Goal: Communication & Community: Answer question/provide support

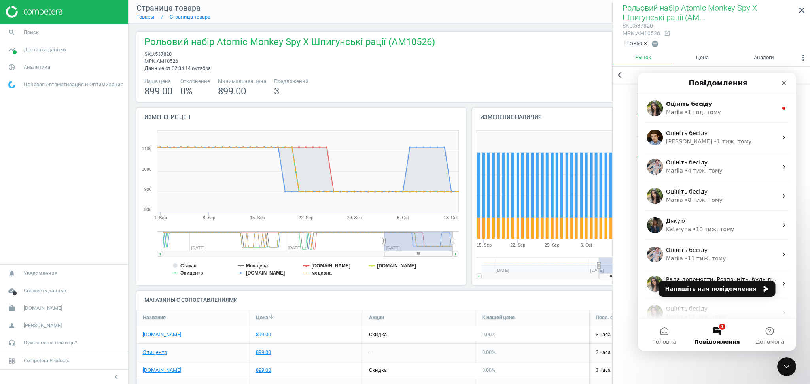
click at [801, 8] on icon "close" at bounding box center [801, 10] width 9 height 9
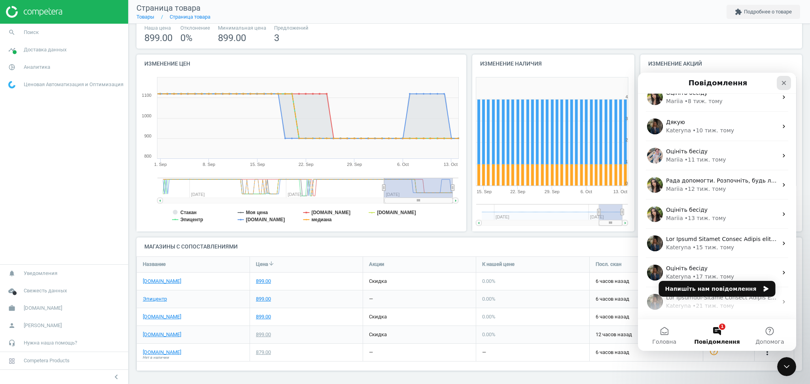
drag, startPoint x: 785, startPoint y: 83, endPoint x: 1415, endPoint y: 155, distance: 634.2
click at [785, 82] on icon "Закрити" at bounding box center [784, 83] width 6 height 6
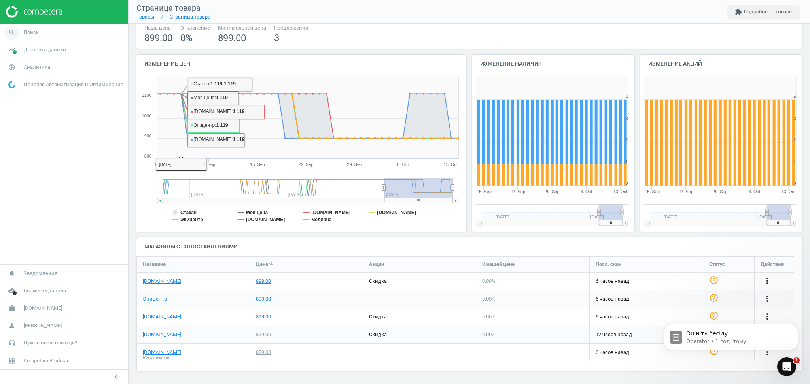
scroll to position [0, 0]
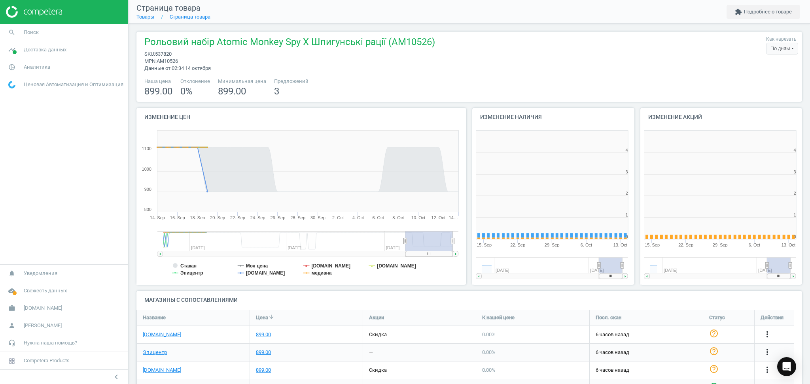
scroll to position [174, 176]
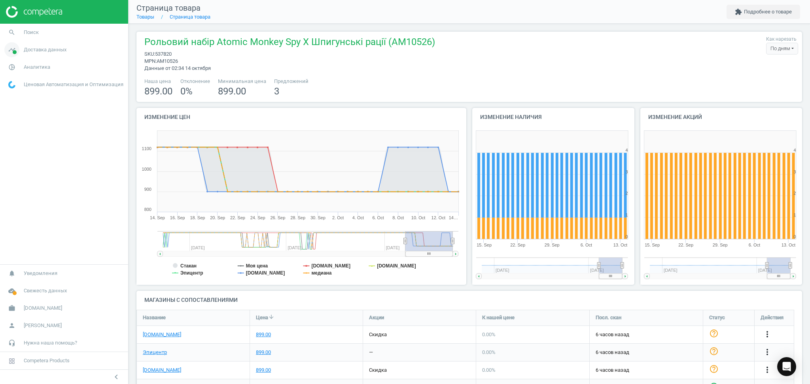
click at [30, 51] on span "Доставка данных" at bounding box center [45, 49] width 43 height 7
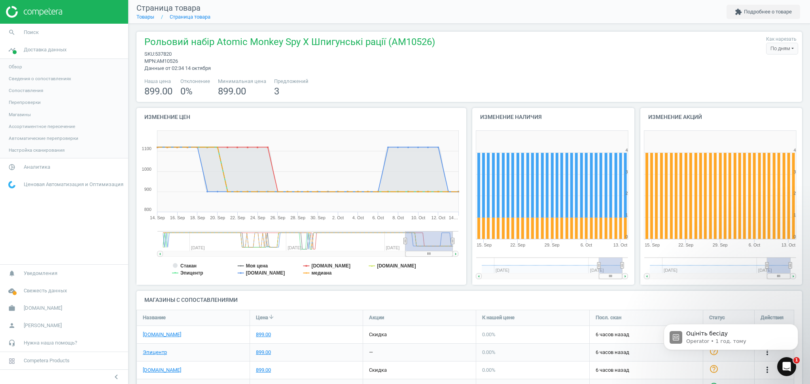
scroll to position [0, 0]
drag, startPoint x: 38, startPoint y: 163, endPoint x: 30, endPoint y: 170, distance: 10.1
click at [36, 163] on link "pie_chart_outlined Аналитика" at bounding box center [64, 167] width 128 height 17
click at [17, 97] on span "Товары" at bounding box center [17, 96] width 17 height 6
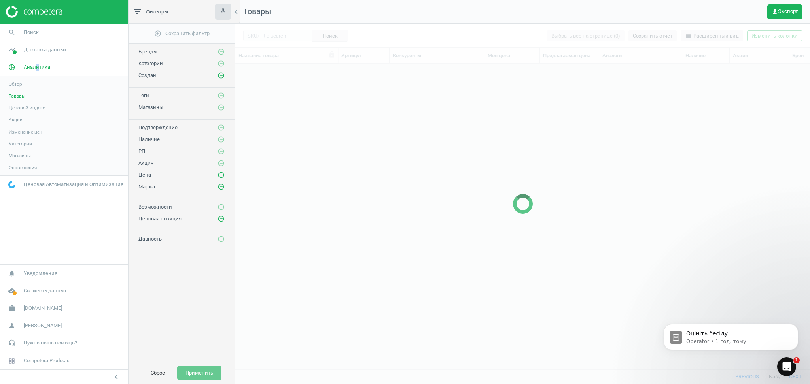
scroll to position [290, 566]
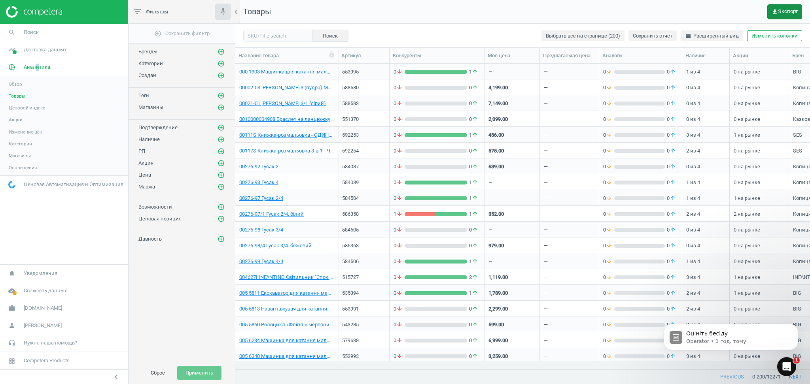
click at [788, 10] on span "get_app Экспорт" at bounding box center [785, 12] width 26 height 6
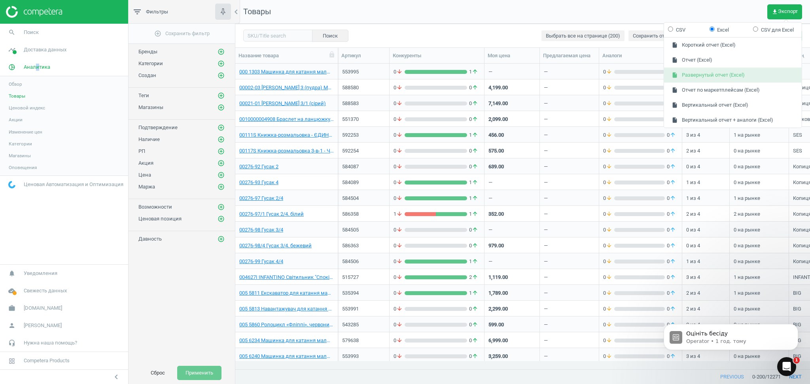
click at [726, 74] on button "insert_drive_file Развернутый отчет (Excel)" at bounding box center [733, 75] width 138 height 15
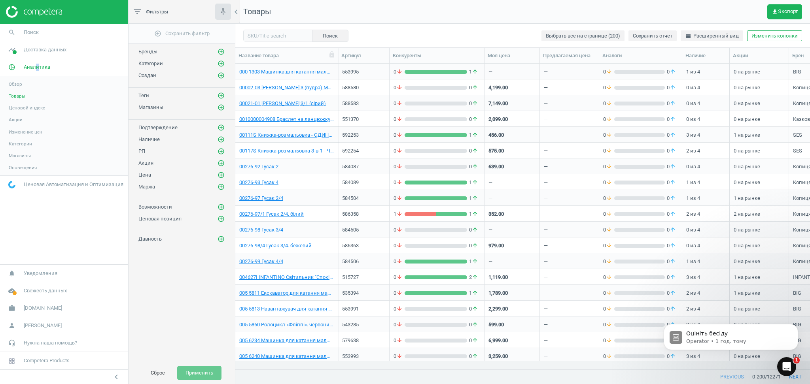
click at [15, 96] on span "Товары" at bounding box center [17, 96] width 17 height 6
click at [271, 34] on input "text" at bounding box center [277, 36] width 69 height 12
paste input "553995"
type input "553995"
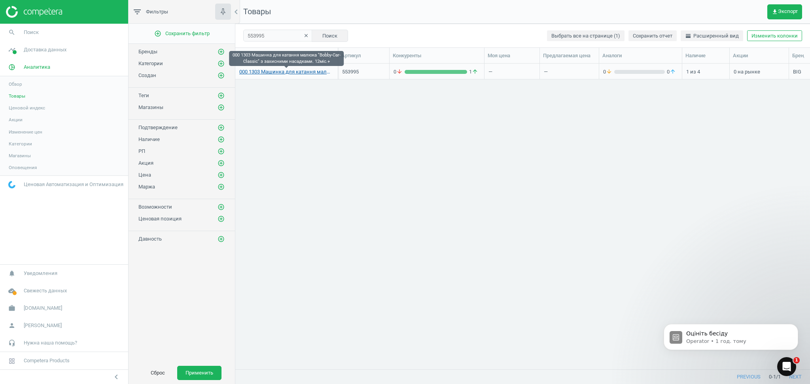
click at [287, 74] on link "000 1303 Машинка для катання малюка "Bobby-Car-Classic" з захисними насадками. …" at bounding box center [286, 71] width 95 height 7
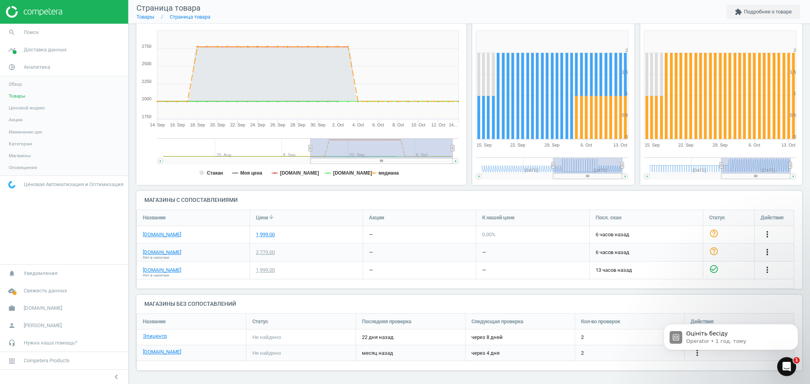
click at [767, 253] on icon "more_vert" at bounding box center [767, 252] width 9 height 9
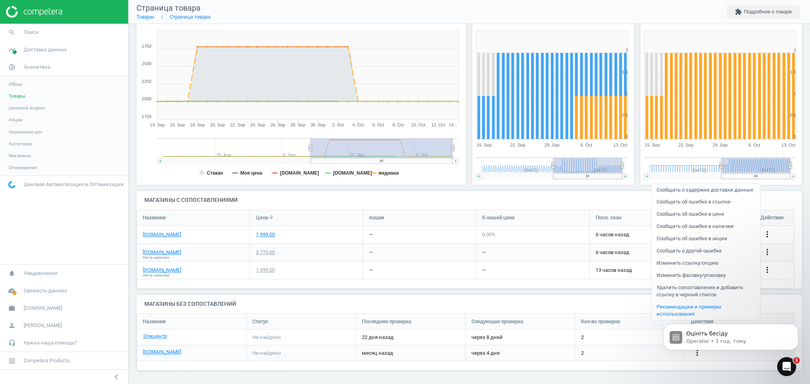
click at [675, 291] on link "Удалить сопоставление и добавить ссылку в черный список" at bounding box center [705, 291] width 108 height 19
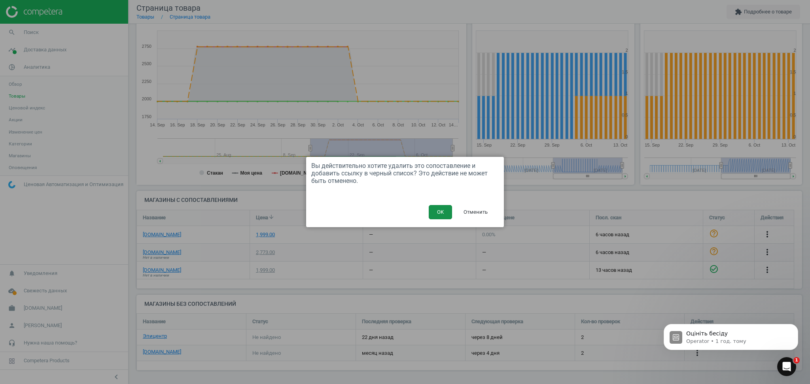
click at [444, 212] on button "OK" at bounding box center [440, 212] width 23 height 14
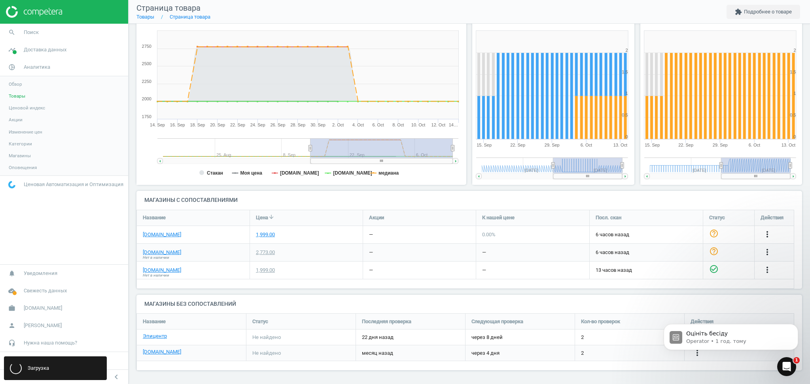
scroll to position [89, 674]
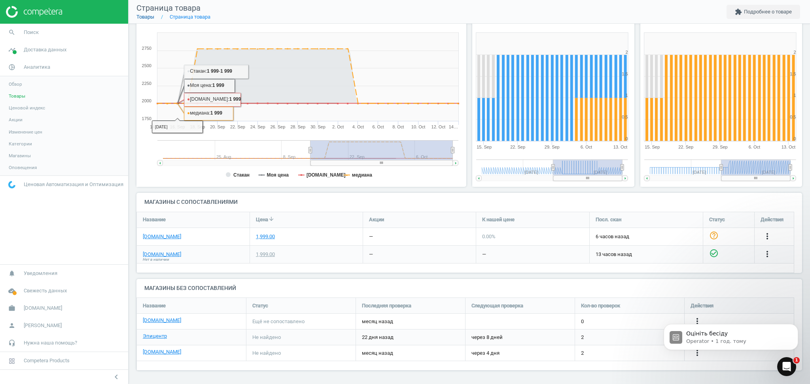
click at [145, 16] on link "Товары" at bounding box center [145, 17] width 18 height 6
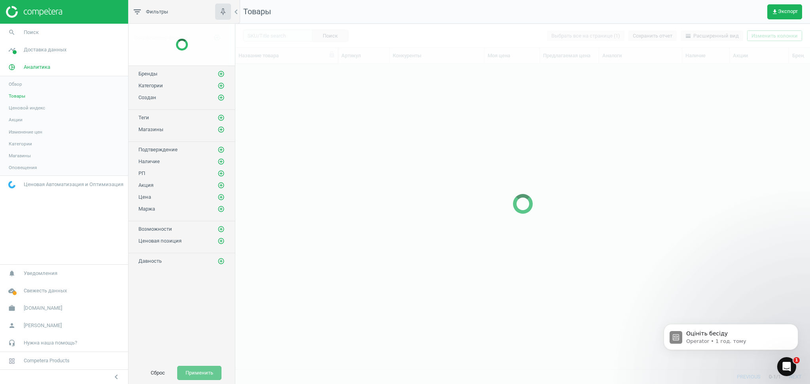
scroll to position [290, 566]
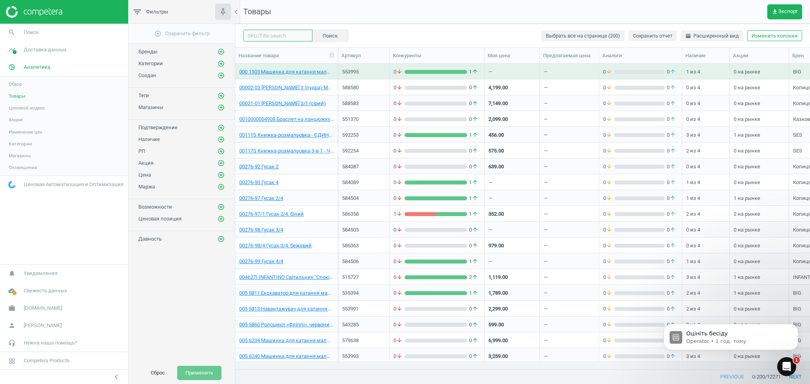
click at [265, 36] on input "text" at bounding box center [277, 36] width 69 height 12
paste input "599356"
type input "599356"
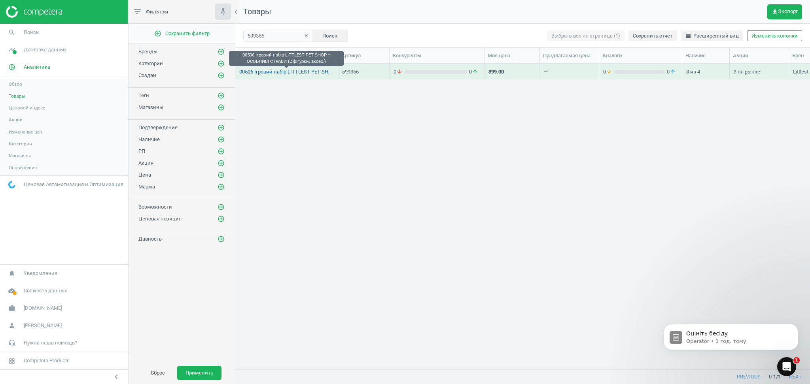
click at [267, 70] on link "00506 Ігровий набір LITTLEST PET SHOP – ОСОБЛИВІ СТРАВИ (2 фігурки. аксес.)" at bounding box center [286, 71] width 95 height 7
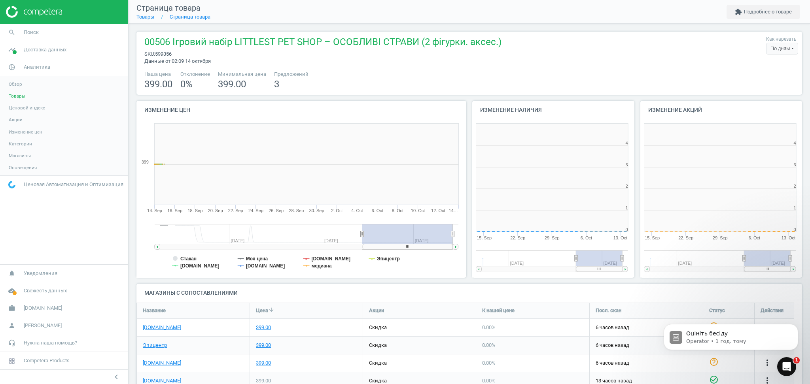
scroll to position [174, 176]
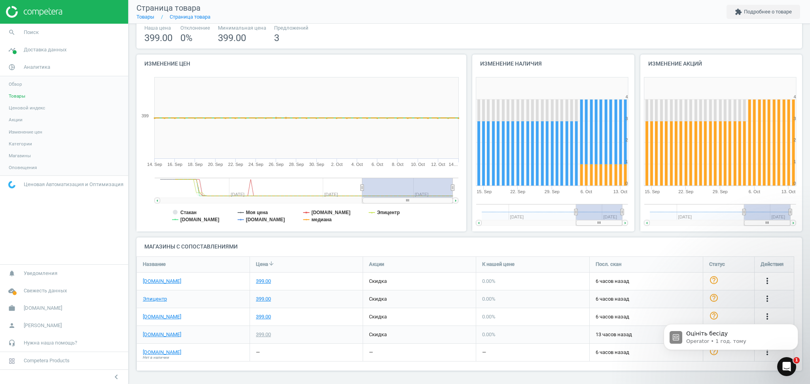
click at [772, 352] on body "Оцініть бесіду Operator • 1 год. тому" at bounding box center [731, 335] width 152 height 49
click at [770, 353] on body "Оцініть бесіду Operator • 1 год. тому" at bounding box center [731, 335] width 152 height 49
click at [795, 326] on icon "Dismiss notification" at bounding box center [795, 326] width 3 height 3
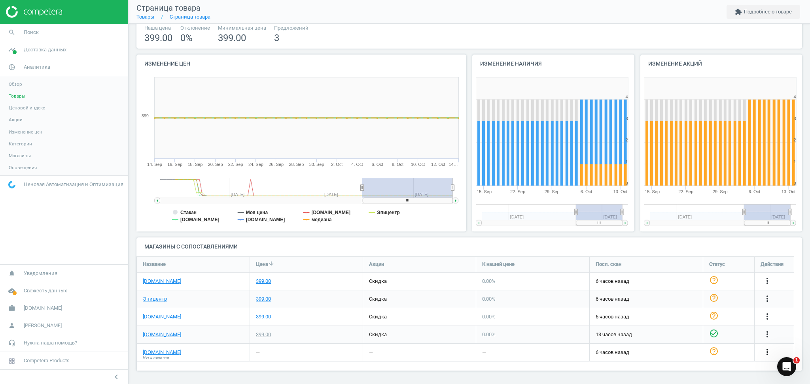
click at [766, 352] on icon "more_vert" at bounding box center [767, 352] width 9 height 9
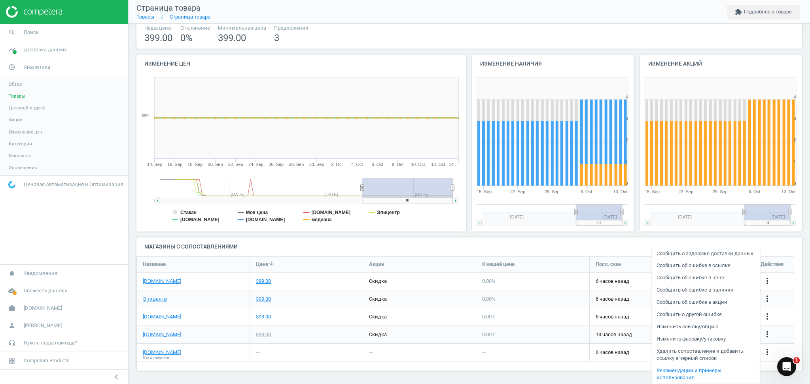
click at [677, 354] on link "Удалить сопоставление и добавить ссылку в черный список" at bounding box center [705, 355] width 108 height 19
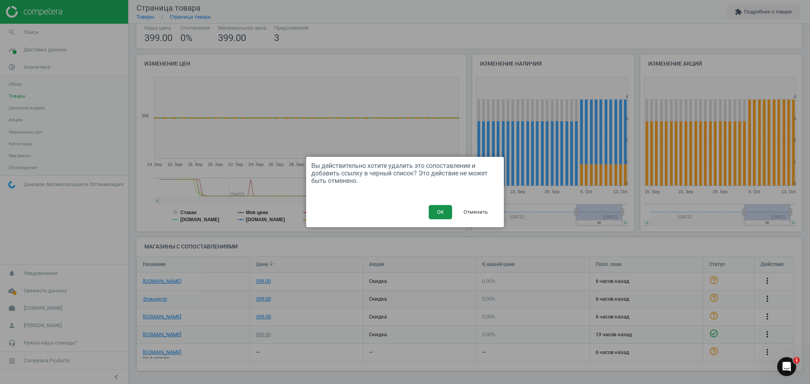
click at [435, 212] on button "OK" at bounding box center [440, 212] width 23 height 14
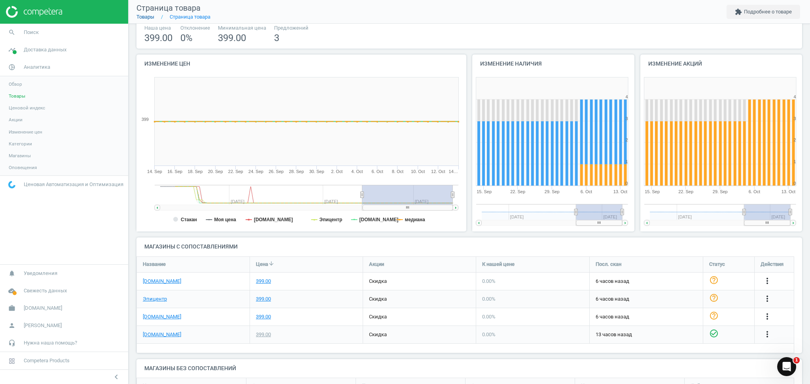
click at [150, 17] on link "Товары" at bounding box center [145, 17] width 18 height 6
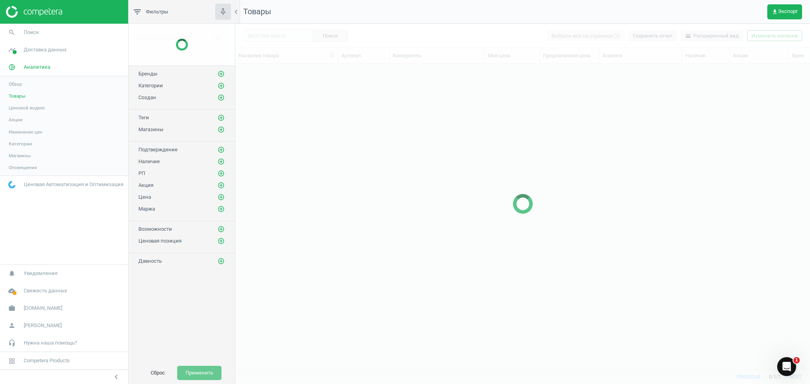
scroll to position [290, 566]
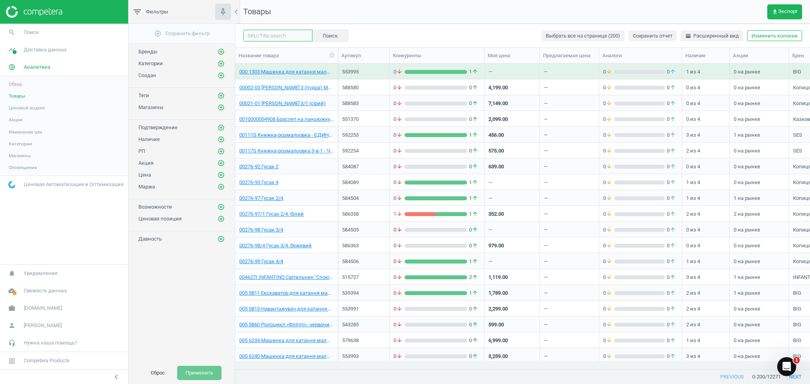
click at [263, 35] on input "text" at bounding box center [277, 36] width 69 height 12
paste input "577285"
type input "577285"
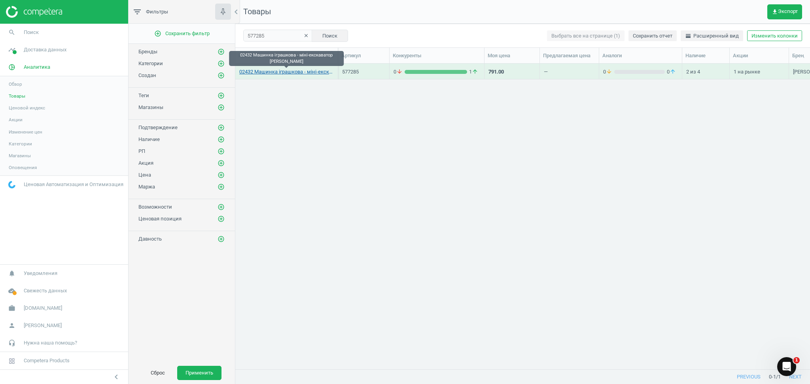
click at [288, 73] on link "02432 Машинка іграшкова - міні-екскаватор [PERSON_NAME]" at bounding box center [286, 71] width 95 height 7
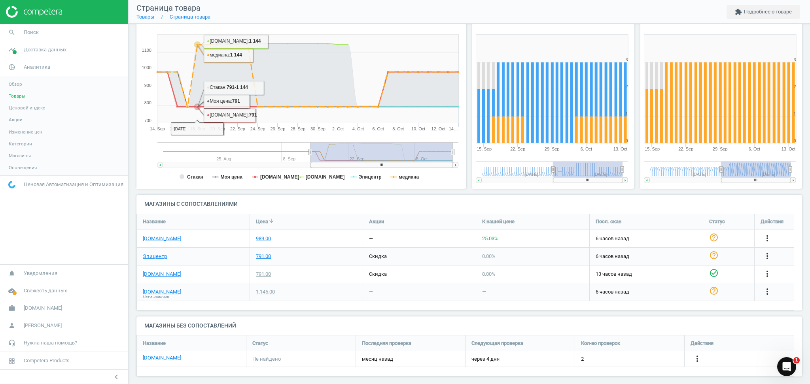
scroll to position [102, 0]
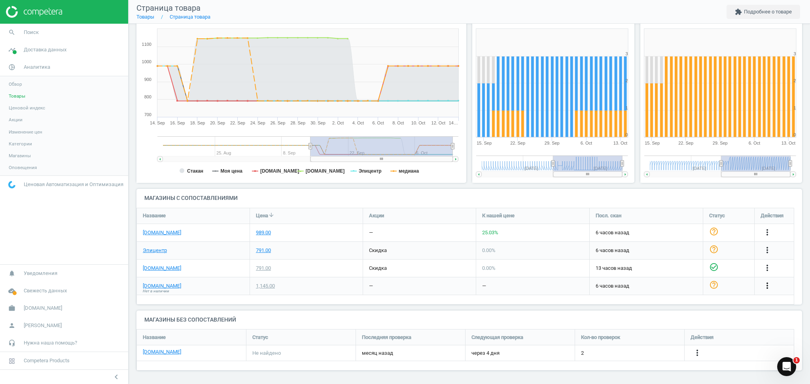
click at [767, 287] on icon "more_vert" at bounding box center [767, 285] width 9 height 9
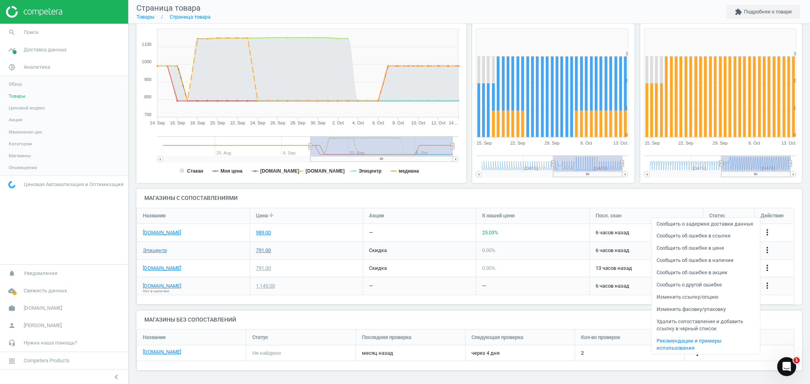
click at [672, 322] on link "Удалить сопоставление и добавить ссылку в черный список" at bounding box center [705, 325] width 108 height 19
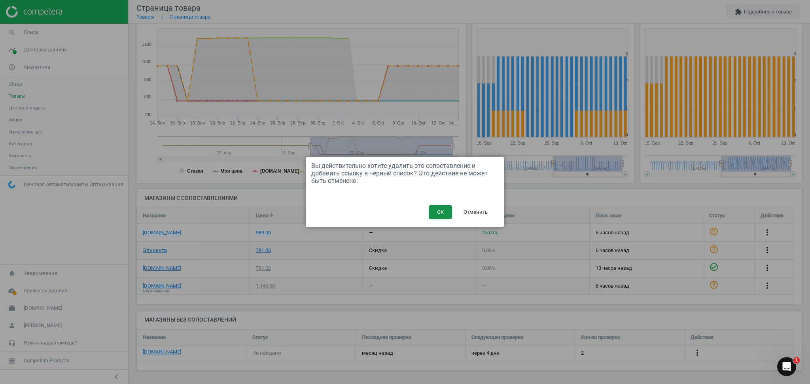
click at [448, 212] on button "OK" at bounding box center [440, 212] width 23 height 14
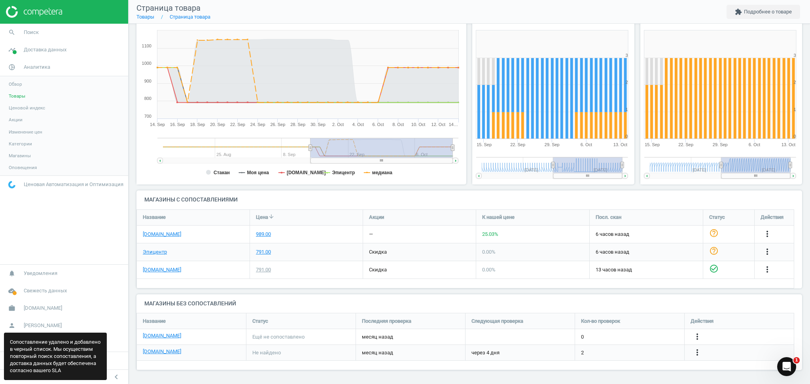
scroll to position [95, 674]
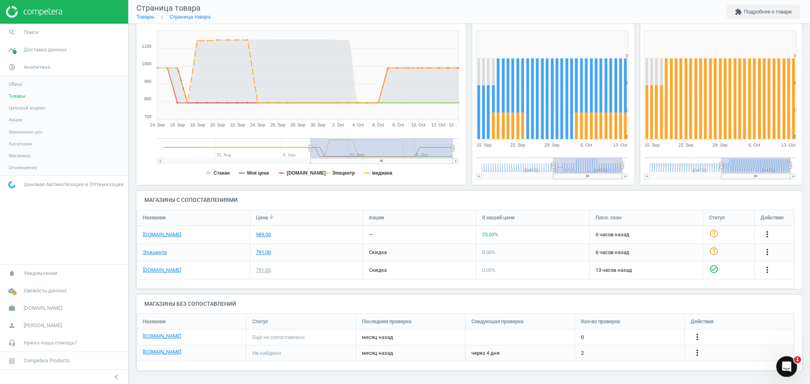
click at [782, 362] on icon "Відкрити програму для спілкування Intercom" at bounding box center [785, 365] width 13 height 13
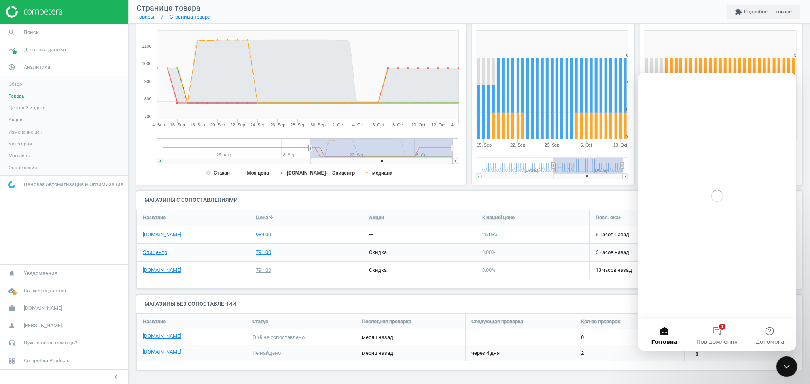
scroll to position [0, 0]
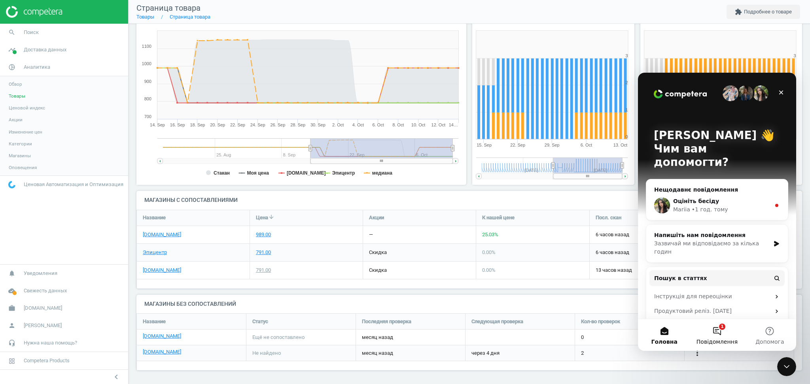
click at [718, 335] on button "1 Повідомлення" at bounding box center [717, 336] width 53 height 32
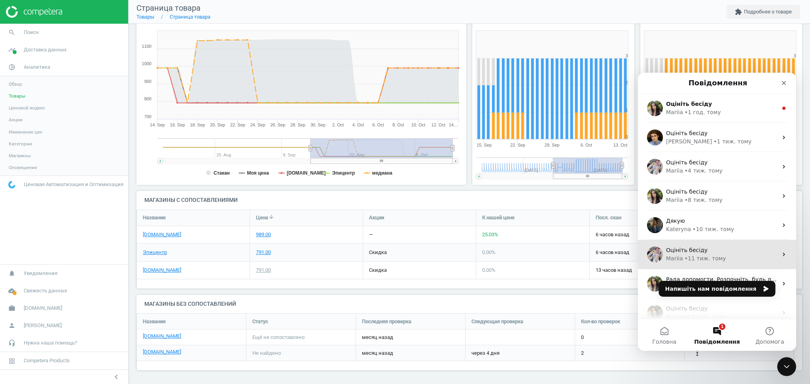
scroll to position [99, 0]
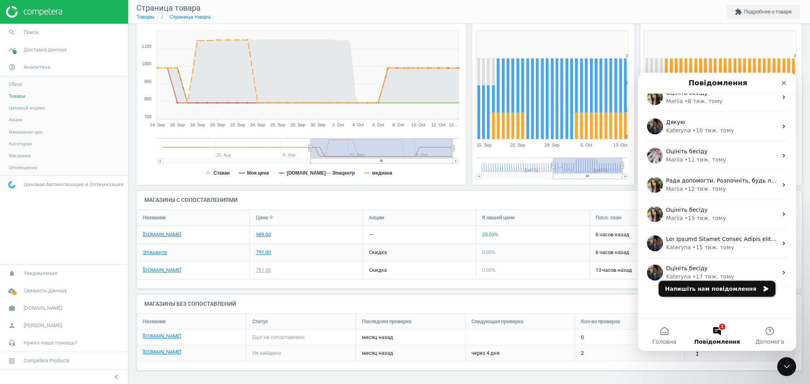
click at [764, 289] on icon "Напишіть нам повідомлення" at bounding box center [766, 289] width 5 height 6
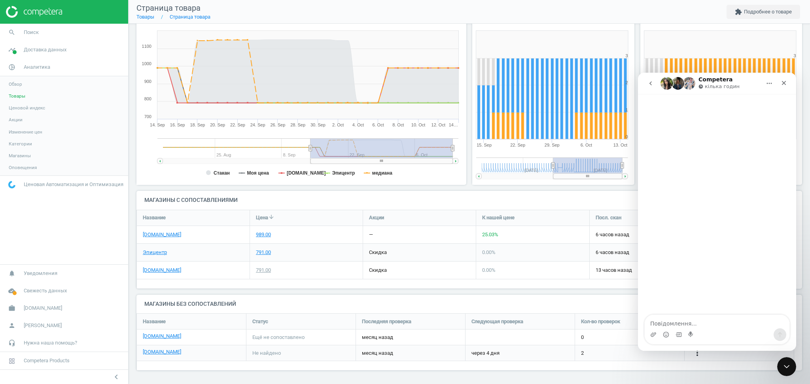
scroll to position [67, 0]
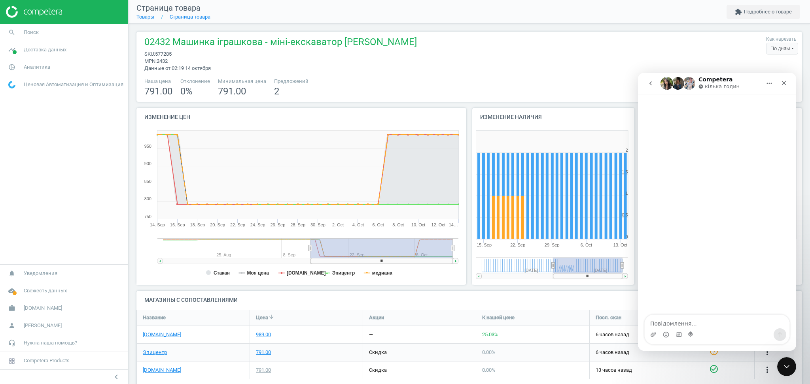
click at [652, 81] on icon "go back" at bounding box center [650, 83] width 6 height 6
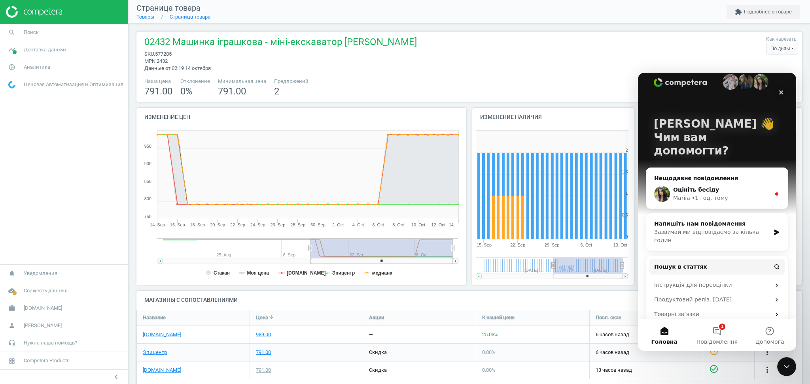
scroll to position [15, 0]
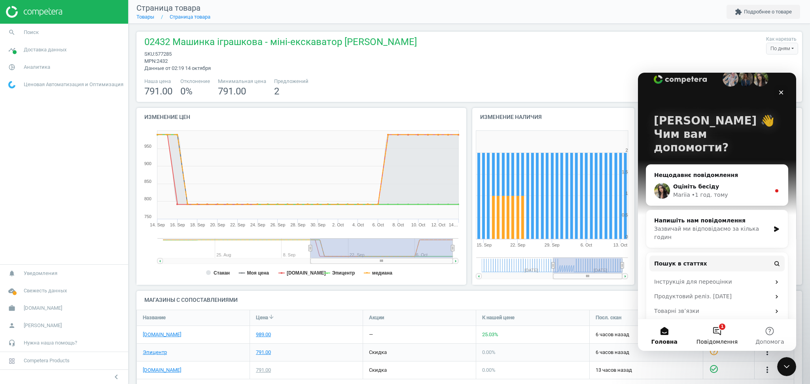
click at [716, 335] on button "1 Повідомлення" at bounding box center [717, 336] width 53 height 32
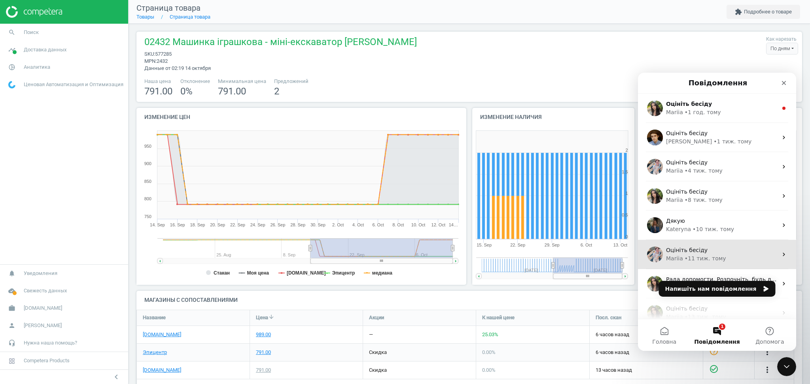
scroll to position [99, 0]
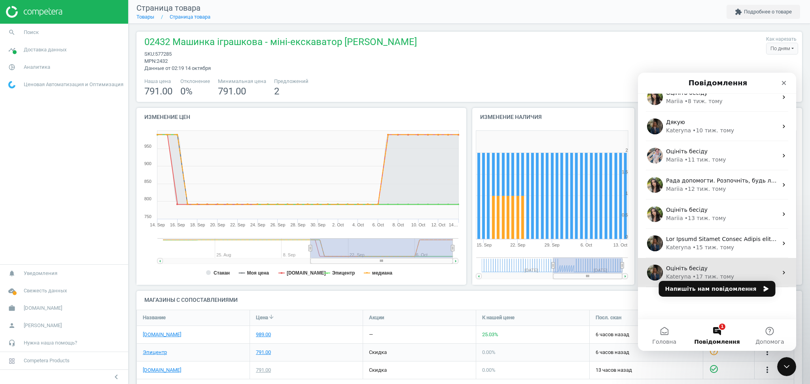
click at [693, 269] on span "Оцініть бесіду" at bounding box center [687, 268] width 42 height 6
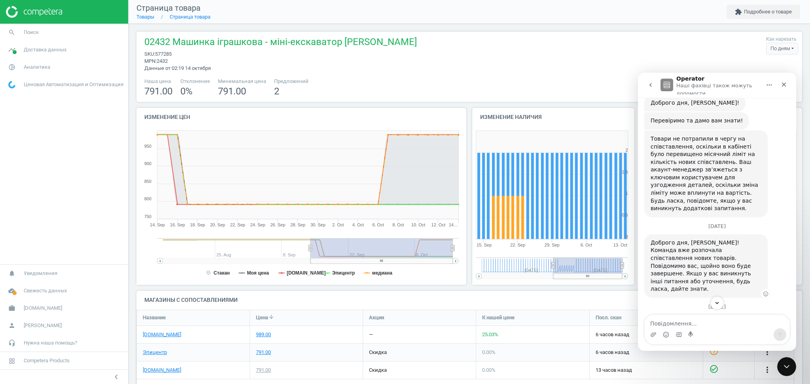
scroll to position [277, 0]
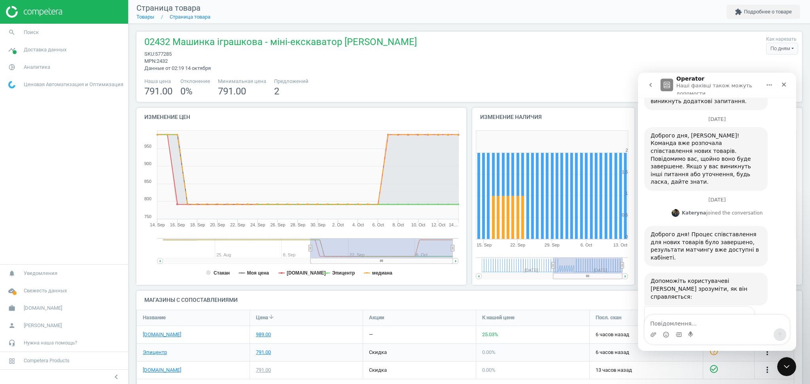
click at [650, 83] on icon "go back" at bounding box center [650, 85] width 6 height 6
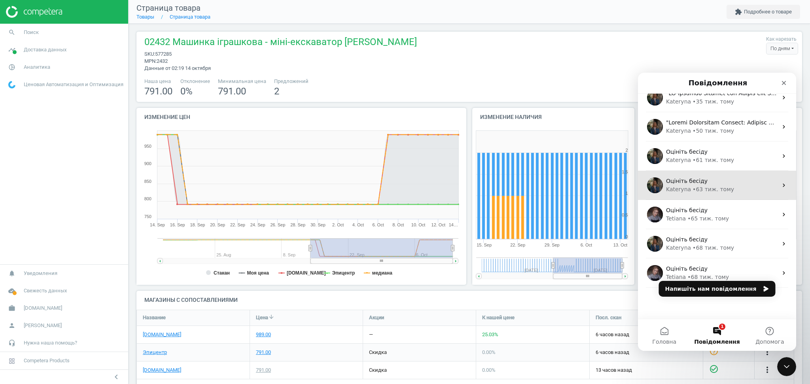
scroll to position [0, 0]
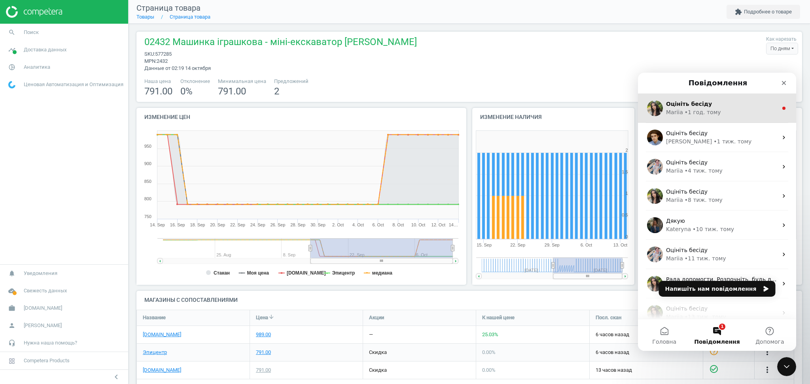
click at [714, 111] on div "Mariia • 1 год. тому" at bounding box center [722, 112] width 112 height 8
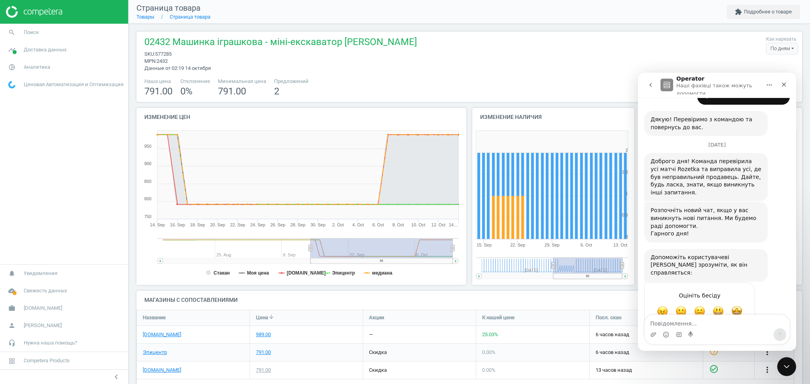
scroll to position [290, 0]
click at [662, 323] on textarea "Повідомлення..." at bounding box center [717, 321] width 145 height 13
type textarea "L"
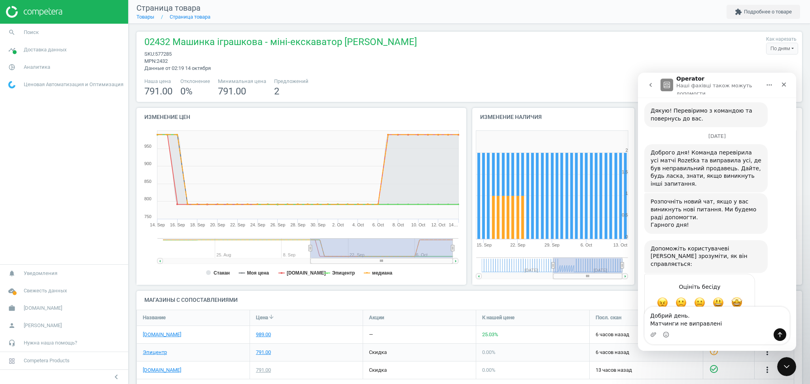
click at [654, 324] on textarea "Добрий день. Матчинги не виправлені" at bounding box center [717, 317] width 145 height 21
click at [728, 323] on textarea "Добрий день. Всі матчинги не виправлені" at bounding box center [717, 317] width 145 height 21
click at [733, 321] on textarea "Добрий день. Всі матчинги не виправлені -" at bounding box center [717, 317] width 145 height 21
paste textarea "597549"
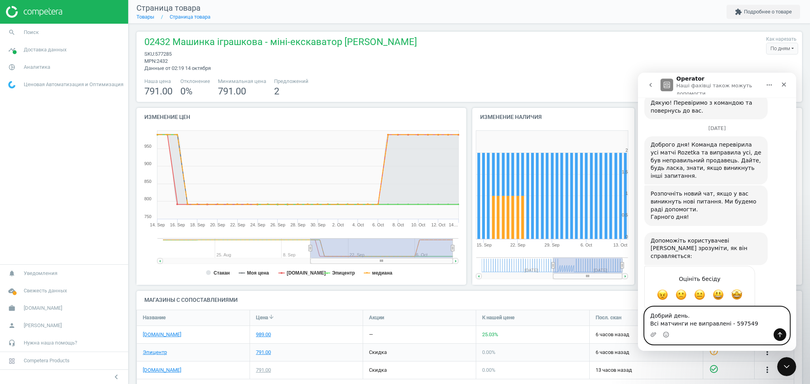
click at [748, 315] on textarea "Добрий день. Всі матчинги не виправлені - 597549" at bounding box center [717, 317] width 145 height 21
paste textarea "597627"
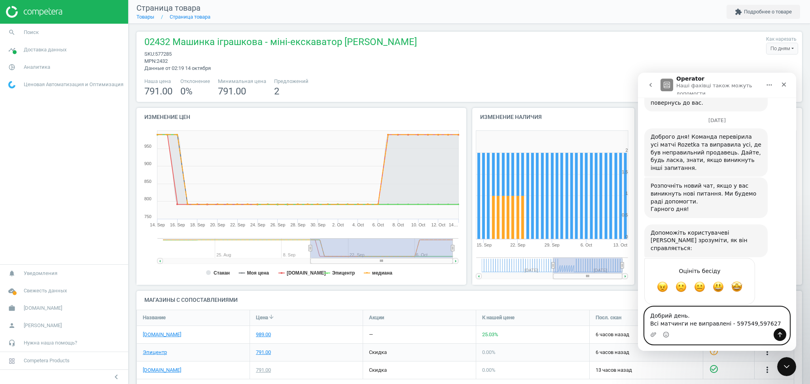
click at [745, 310] on textarea "Добрий день. Всі матчинги не виправлені - 597549,597627" at bounding box center [717, 317] width 145 height 21
click at [766, 307] on textarea "Добрий день. Всі матчинги не виправлені - 597549, 597627" at bounding box center [717, 317] width 145 height 21
click at [770, 307] on textarea "Добрий день. Всі матчинги не виправлені - 597549, 597627" at bounding box center [717, 317] width 145 height 21
click at [763, 307] on textarea "Добрий день. Всі матчинги не виправлені - 597549, 597627" at bounding box center [717, 317] width 145 height 21
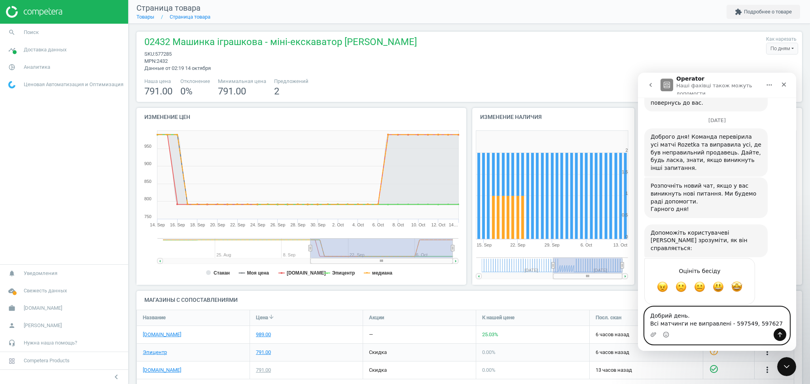
click at [766, 307] on textarea "Добрий день. Всі матчинги не виправлені - 597549, 597627" at bounding box center [717, 317] width 145 height 21
paste textarea "597628"
type textarea "Добрий день. Всі матчинги не виправлені - 597549, 597627, 597628"
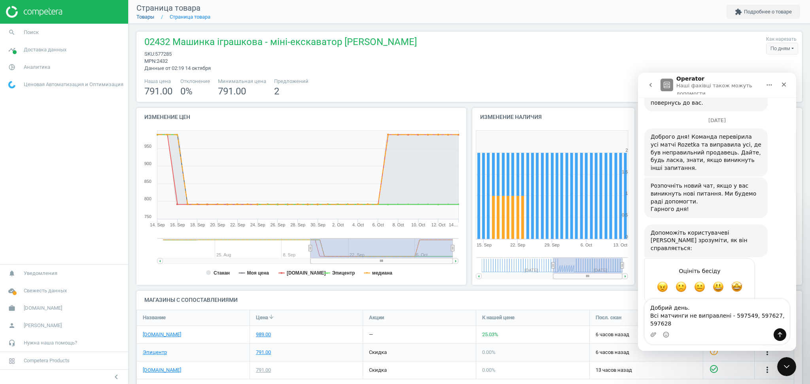
click at [143, 16] on link "Товары" at bounding box center [145, 17] width 18 height 6
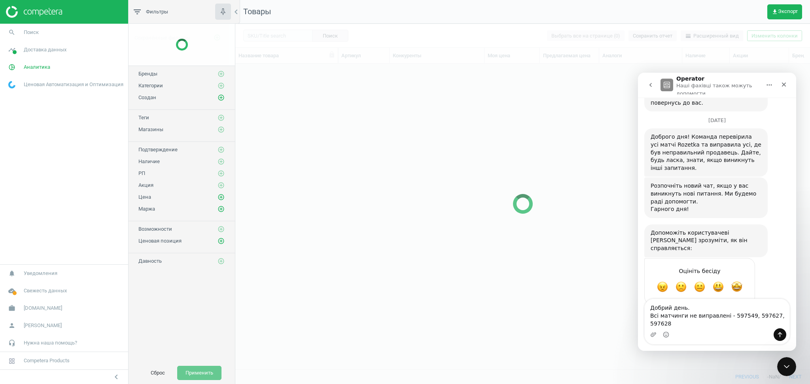
scroll to position [290, 566]
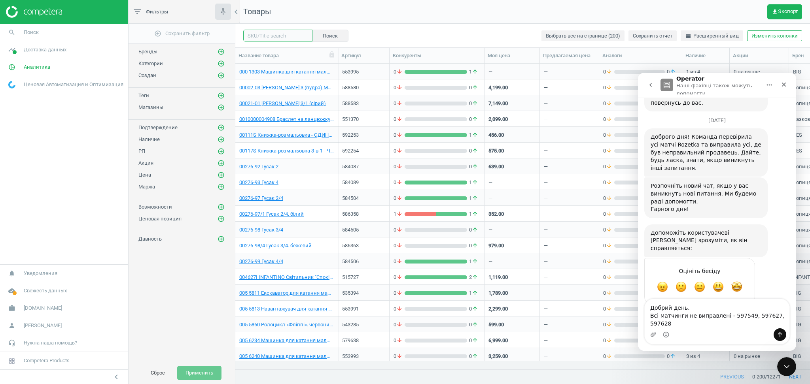
click at [261, 33] on input "text" at bounding box center [277, 36] width 69 height 12
paste input "597230"
type input "597230"
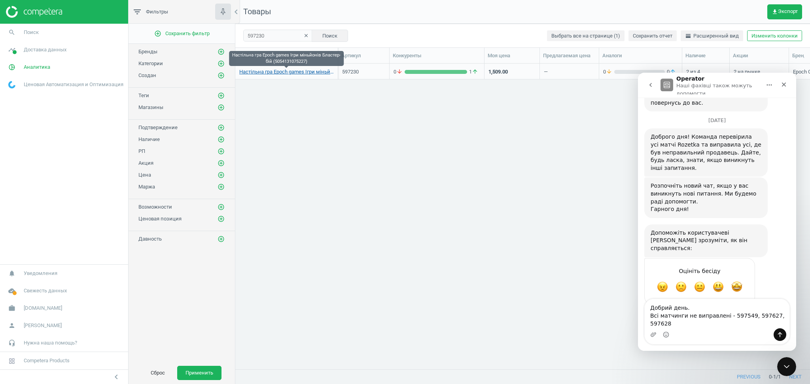
click at [313, 70] on link "Настільна гра Epoch games Ігри міньйонів Бластер-бій (5054131075227)" at bounding box center [286, 71] width 95 height 7
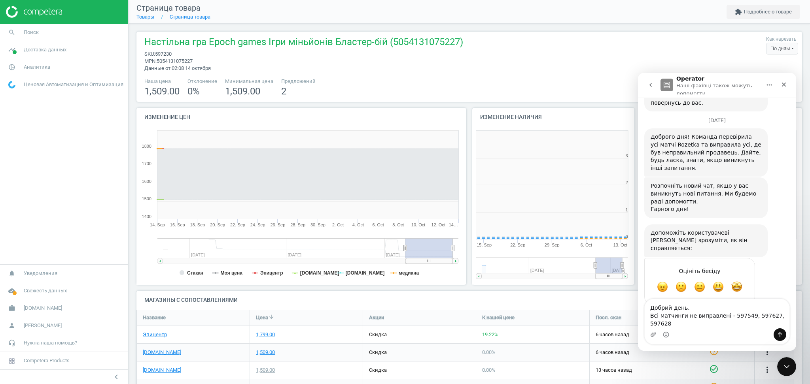
scroll to position [174, 342]
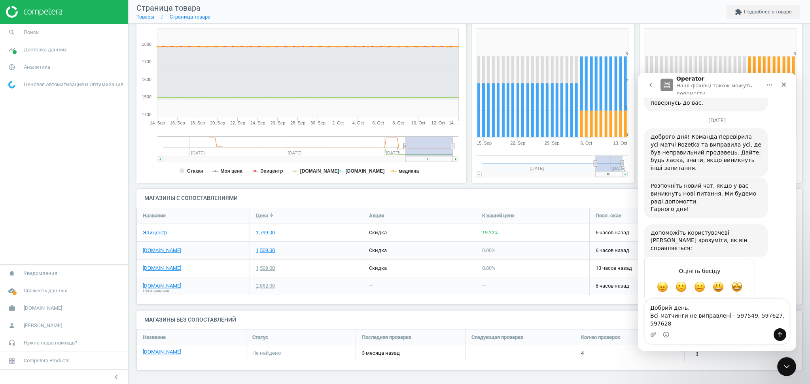
click at [564, 289] on div "—" at bounding box center [532, 286] width 113 height 17
click at [786, 370] on icon "Закрити програму для спілкування Intercom" at bounding box center [785, 365] width 9 height 9
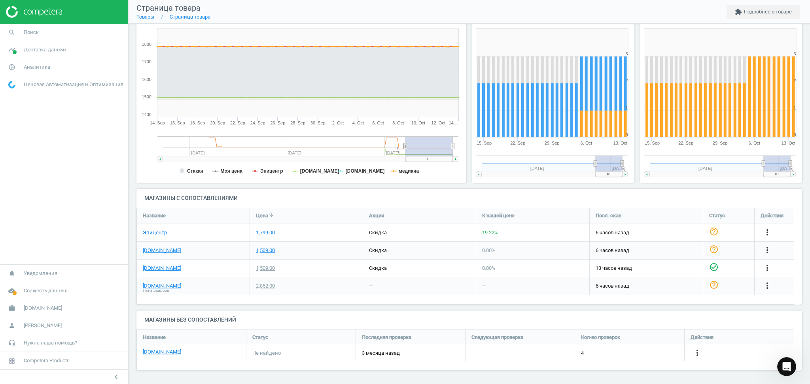
scroll to position [314, 0]
click at [767, 284] on icon "more_vert" at bounding box center [767, 285] width 9 height 9
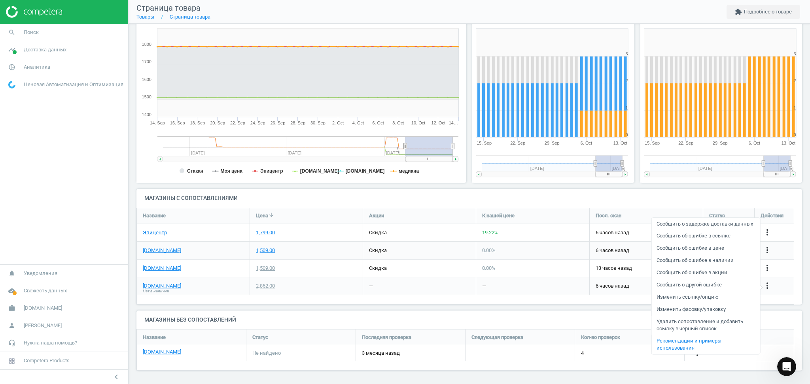
click at [681, 320] on link "Удалить сопоставление и добавить ссылку в черный список" at bounding box center [705, 325] width 108 height 19
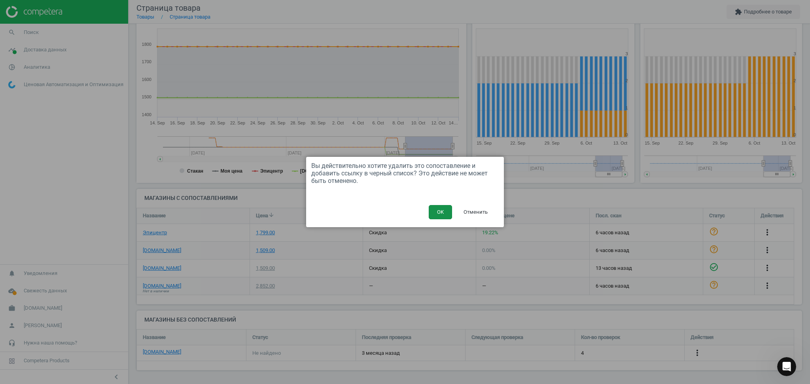
click at [440, 214] on button "OK" at bounding box center [440, 212] width 23 height 14
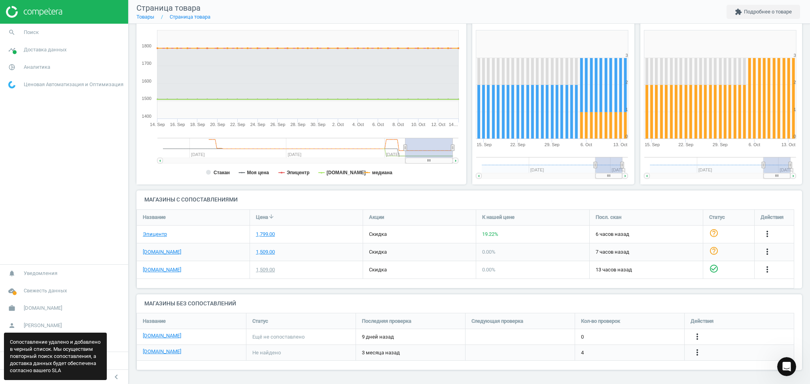
scroll to position [4, 4]
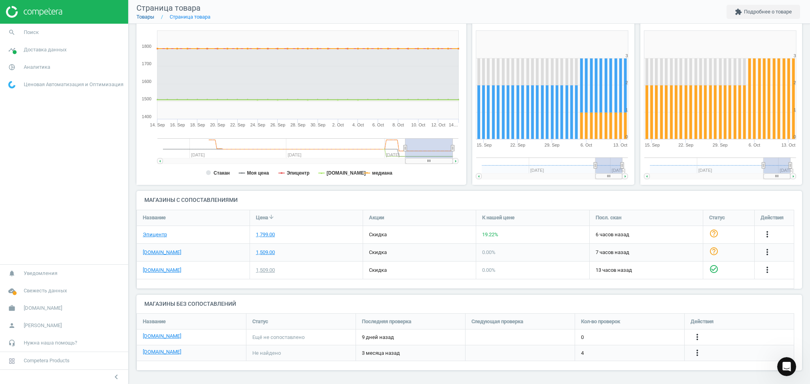
click at [149, 17] on link "Товары" at bounding box center [145, 17] width 18 height 6
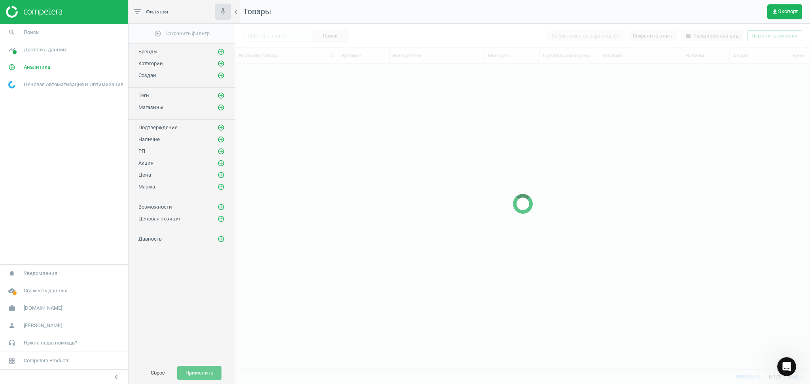
scroll to position [290, 566]
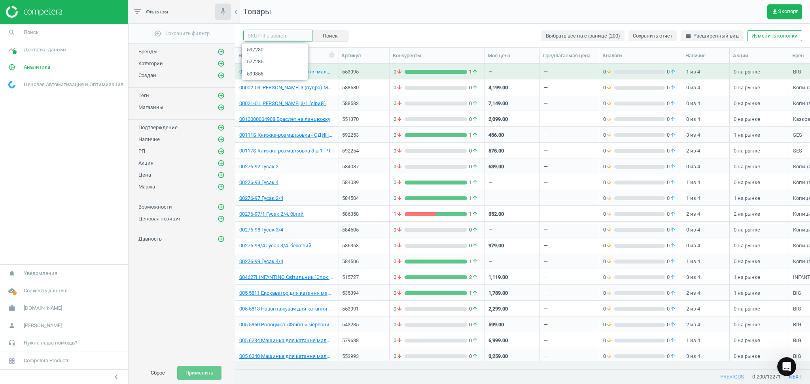
click at [271, 37] on input "text" at bounding box center [277, 36] width 69 height 12
paste input "595843"
type input "595843"
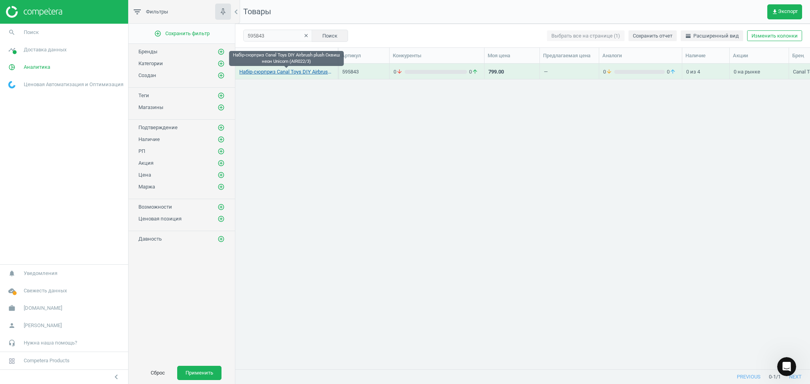
click at [279, 70] on link "Набір-сюрприз Canal Toys DIY Airbrush plush Сквиш неон Unicorn (AIR022/3)" at bounding box center [286, 71] width 95 height 7
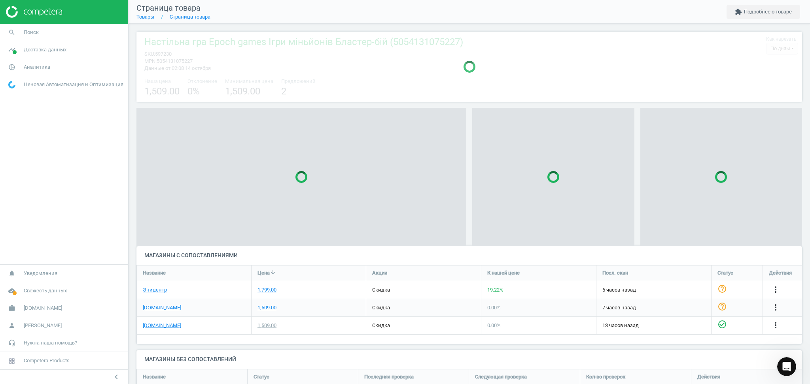
scroll to position [74, 674]
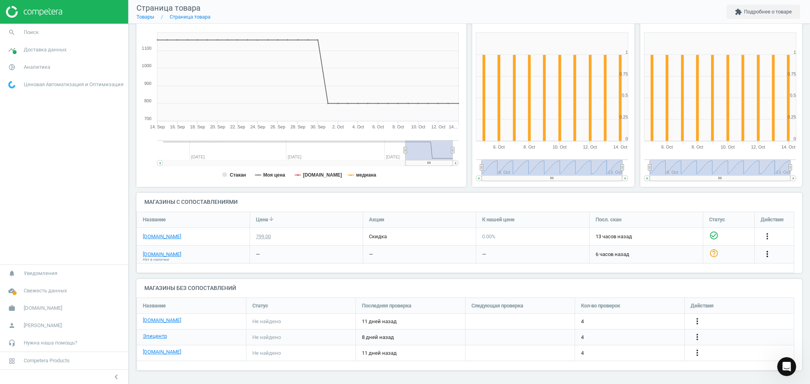
click at [767, 252] on icon "more_vert" at bounding box center [767, 254] width 9 height 9
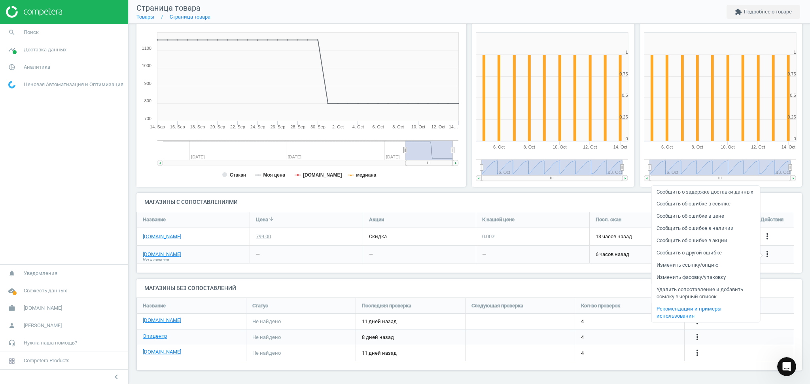
click at [679, 290] on link "Удалить сопоставление и добавить ссылку в черный список" at bounding box center [705, 293] width 108 height 19
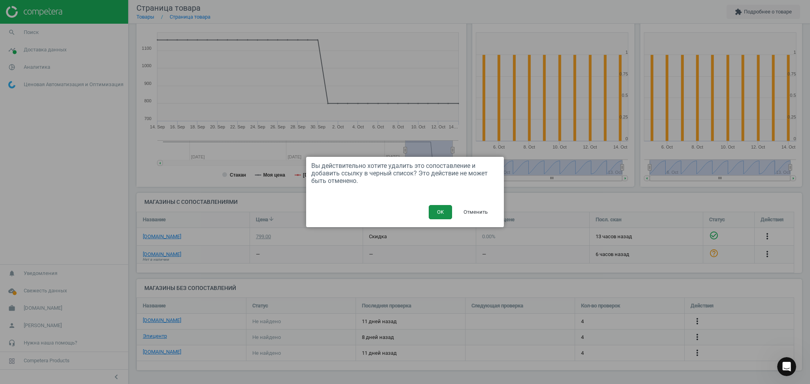
click at [444, 209] on button "OK" at bounding box center [440, 212] width 23 height 14
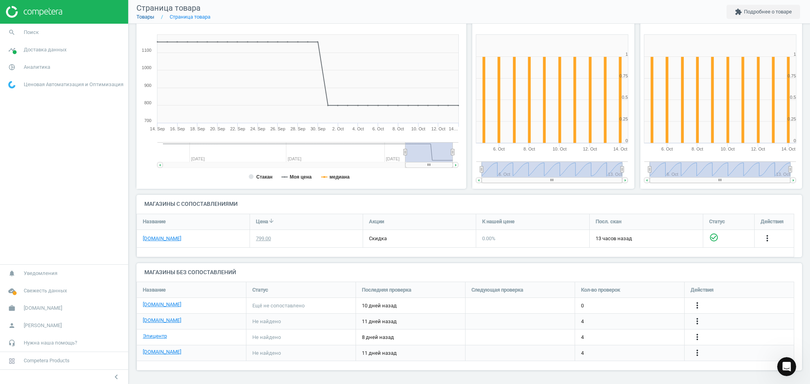
click at [149, 19] on link "Товары" at bounding box center [145, 17] width 18 height 6
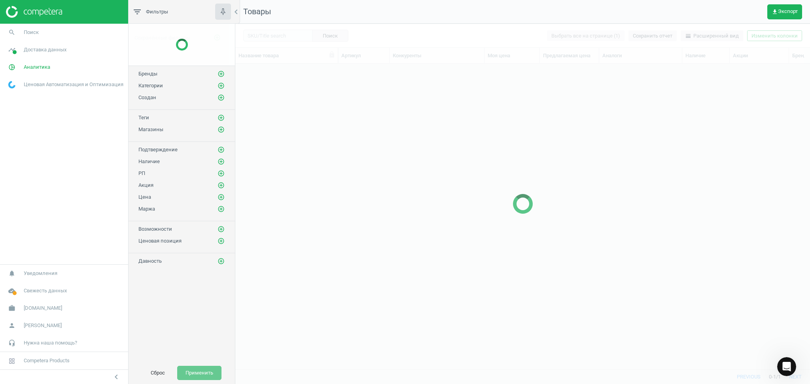
scroll to position [290, 566]
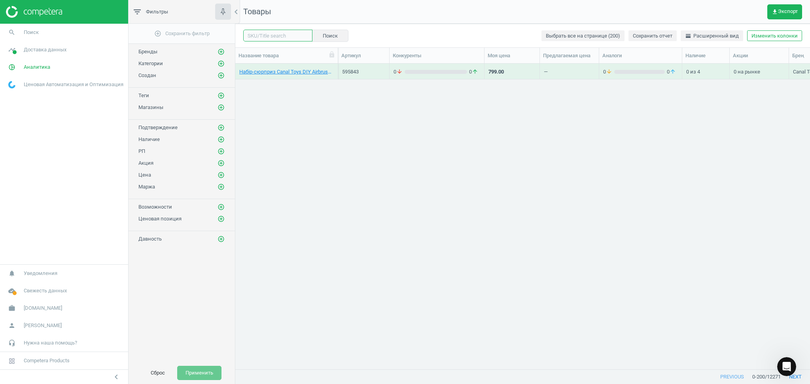
click at [276, 35] on input "text" at bounding box center [277, 36] width 69 height 12
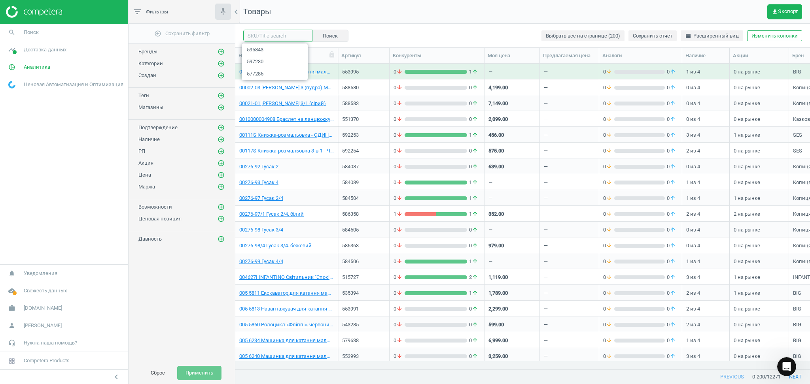
paste input "577285"
type input "577285"
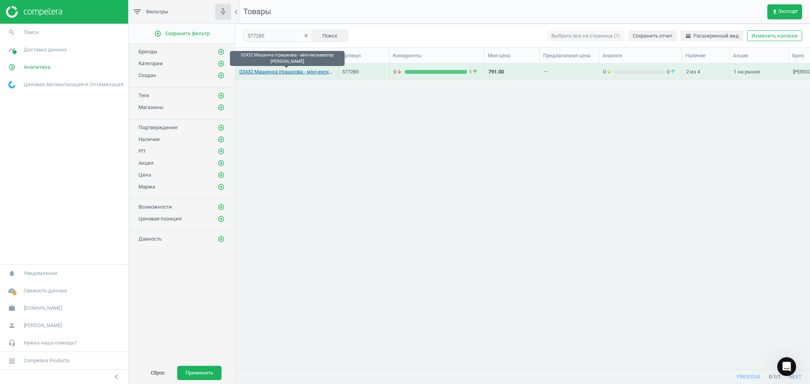
click at [288, 72] on link "02432 Машинка іграшкова - міні-екскаватор [PERSON_NAME]" at bounding box center [286, 71] width 95 height 7
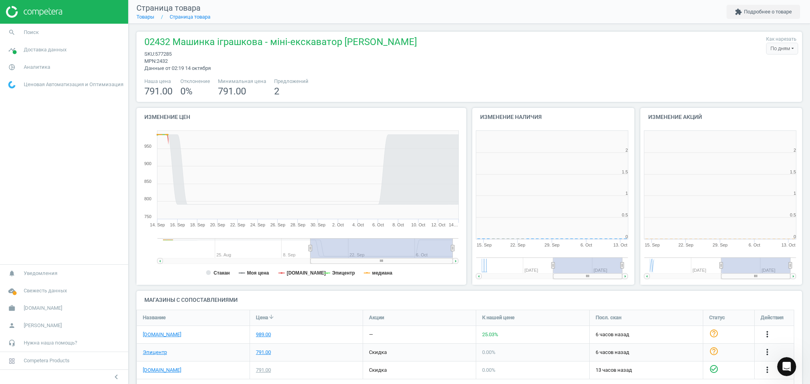
scroll to position [4, 4]
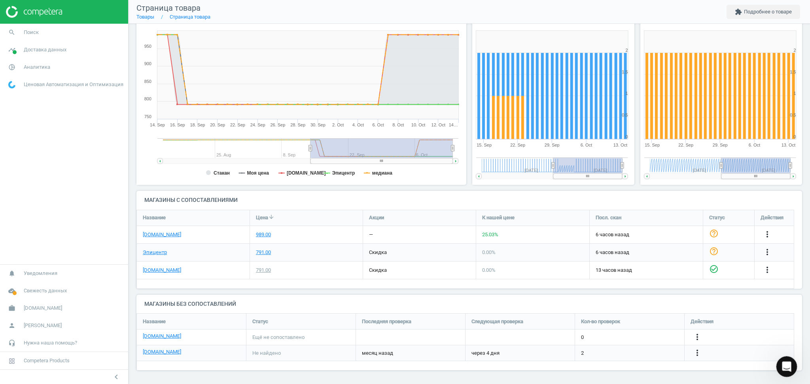
click at [783, 357] on div "Відкрити програму для спілкування Intercom" at bounding box center [785, 366] width 26 height 26
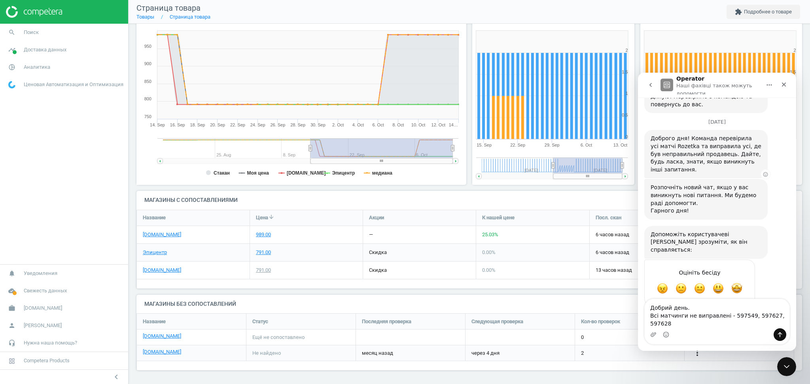
scroll to position [314, 0]
click at [660, 307] on textarea "Добрий день. Всі матчинги не виправлені - 597549, 597627, 597628" at bounding box center [717, 313] width 145 height 29
click at [661, 308] on textarea "Добрий день. Всі матчинги не виправлені - 597549, 597627, 597628" at bounding box center [717, 313] width 145 height 29
drag, startPoint x: 717, startPoint y: 308, endPoint x: 780, endPoint y: 308, distance: 62.5
click at [780, 308] on textarea "Добрий день. Матчинги не виправлені - 597549, 597627, 597628" at bounding box center [717, 313] width 145 height 29
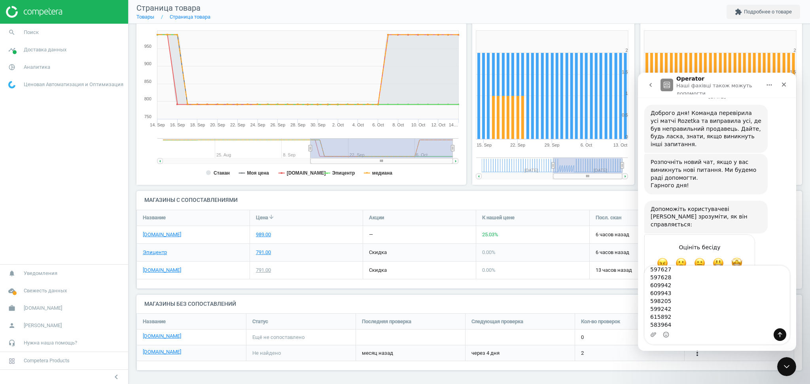
scroll to position [0, 0]
click at [689, 275] on textarea "Добрий день. Матчинги не виправлені. Нижче перелік товарів, які я знайшла і вон…" at bounding box center [717, 297] width 145 height 62
click at [650, 313] on textarea "Добрий день. Матчинги не виправлені. Нижче перелік товарів, які я знайшла і вон…" at bounding box center [717, 297] width 145 height 62
type textarea "Добрий день. Матчинги не виправлені. Нижче перелік товарів, які я знайшла і вон…"
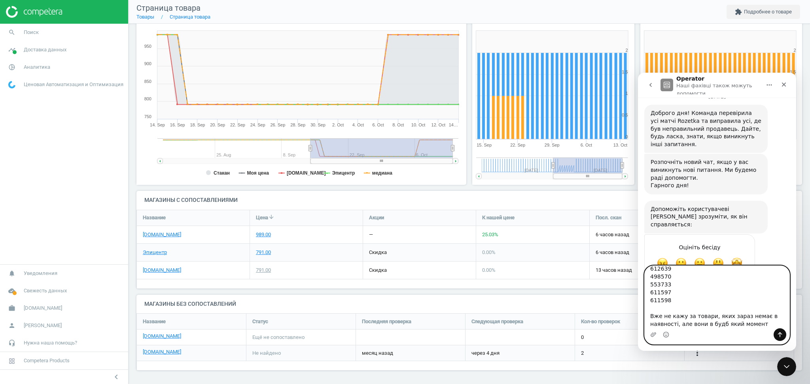
click at [718, 325] on textarea "Добрий день. Матчинги не виправлені. Нижче перелік товарів, які я знайшла і вон…" at bounding box center [717, 297] width 145 height 62
click at [777, 323] on textarea "Добрий день. Матчинги не виправлені. Нижче перелік товарів, які я знайшла і вон…" at bounding box center [717, 297] width 145 height 62
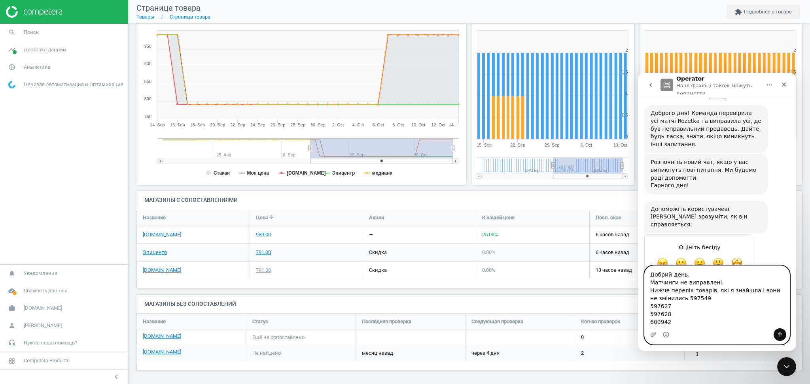
click at [675, 299] on textarea "Добрий день. Матчинги не виправлені. Нижче перелік товарів, які я знайшла і вон…" at bounding box center [717, 297] width 145 height 62
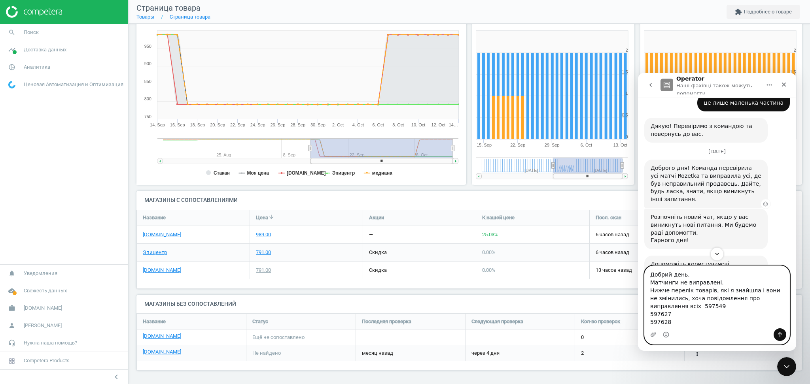
scroll to position [339, 0]
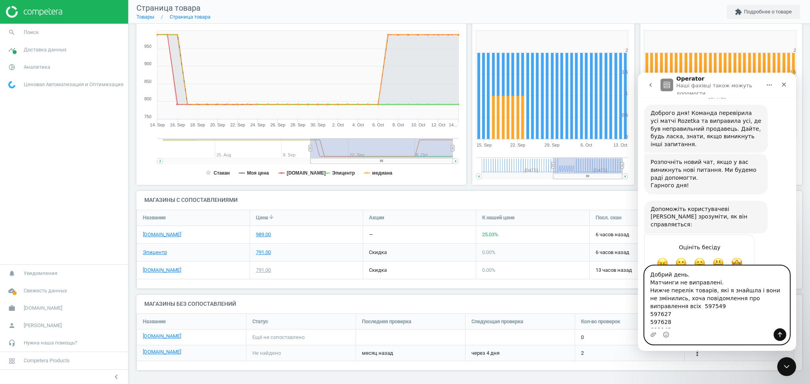
click at [721, 282] on textarea "Добрий день. Матчинги не виправлені. Нижче перелік товарів, які я знайшла і вон…" at bounding box center [717, 297] width 145 height 62
drag, startPoint x: 751, startPoint y: 297, endPoint x: 651, endPoint y: 297, distance: 99.7
click at [651, 297] on textarea "Добрий день. Матчинги не виправлені. Будь ласка проведіть роботу відповідально.…" at bounding box center [717, 297] width 145 height 62
click at [696, 288] on textarea "Добрий день. Матчинги не виправлені. Будь ласка проведіть роботу відповідально.…" at bounding box center [717, 297] width 145 height 62
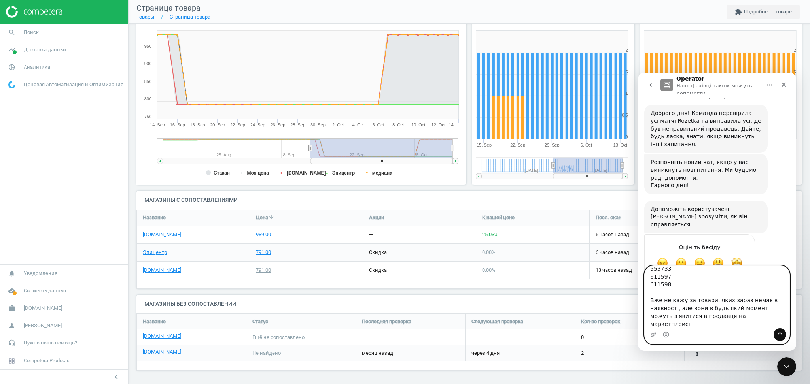
scroll to position [0, 0]
click at [660, 315] on textarea "Добрий день. Матчинги не виправлені. Будь ласка зробіть роботу відповідально. Н…" at bounding box center [717, 297] width 145 height 62
drag, startPoint x: 662, startPoint y: 311, endPoint x: 719, endPoint y: 265, distance: 72.3
click at [719, 265] on div "[DATE] Добрий день. Знову пишу щодо співставлення товарів по Розетці. Повторююс…" at bounding box center [717, 225] width 158 height 254
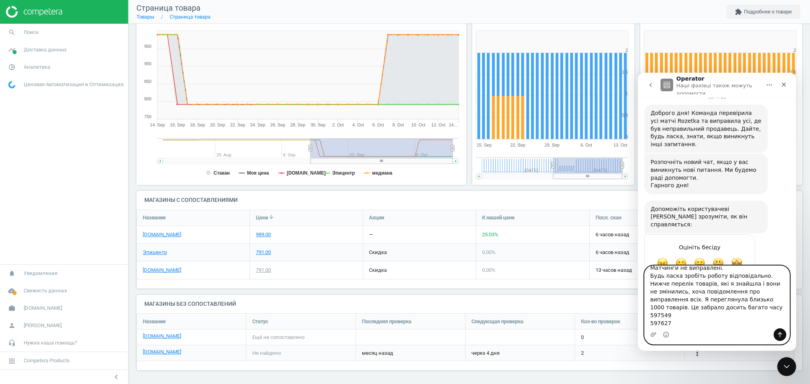
scroll to position [18, 0]
drag, startPoint x: 720, startPoint y: 322, endPoint x: 662, endPoint y: 294, distance: 64.9
click at [662, 294] on textarea "Добрий день. Матчинги не виправлені. Будь ласка зробіть роботу відповідально. Н…" at bounding box center [717, 297] width 145 height 62
click at [749, 280] on textarea "Добрий день. Матчинги не виправлені. Будь ласка зробіть роботу відповідально. Н…" at bounding box center [717, 297] width 145 height 62
click at [718, 280] on textarea "Добрий день. Матчинги не виправлені. Будь ласка зробіть роботу відповідально. Н…" at bounding box center [717, 297] width 145 height 62
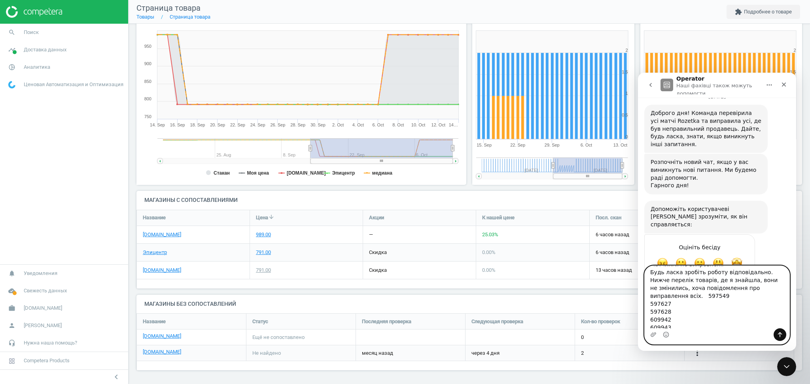
click at [743, 278] on textarea "Добрий день. Матчинги не виправлені. Будь ласка зробіть роботу відповідально. Н…" at bounding box center [717, 297] width 145 height 62
click at [744, 296] on textarea "Добрий день. Матчинги не виправлені. Будь ласка зробіть роботу відповідально. Н…" at bounding box center [717, 297] width 145 height 62
click at [690, 291] on textarea "Добрий день. Матчинги не виправлені. Будь ласка зробіть роботу відповідально. Н…" at bounding box center [717, 297] width 145 height 62
click at [693, 288] on textarea "Добрий день. Матчинги не виправлені. Будь ласка зробіть роботу відповідально. Н…" at bounding box center [717, 297] width 145 height 62
click at [694, 288] on textarea "Добрий день. Матчинги не виправлені. Будь ласка зробіть роботу відповідально. Н…" at bounding box center [717, 297] width 145 height 62
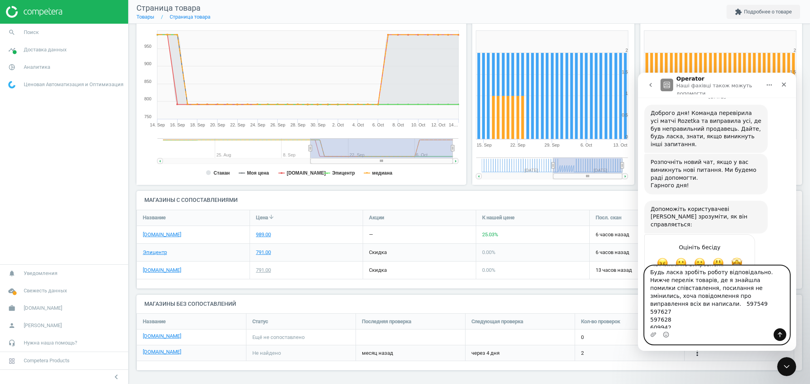
click at [744, 295] on textarea "Добрий день. Матчинги не виправлені. Будь ласка зробіть роботу відповідально. Н…" at bounding box center [717, 297] width 145 height 62
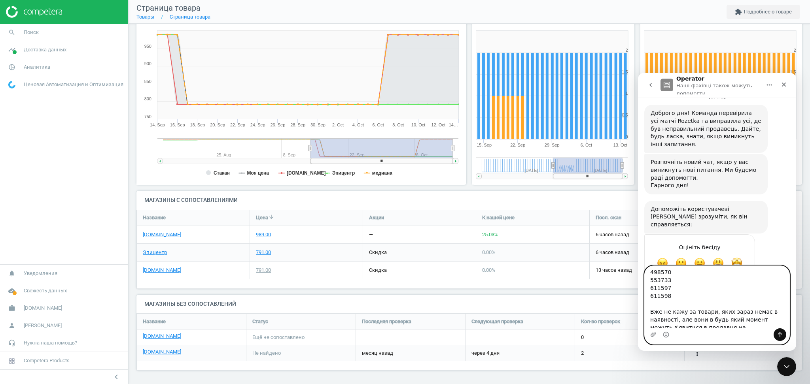
scroll to position [156, 0]
click at [650, 301] on textarea "Добрий день. Матчинги не виправлені. Будь ласка зробіть роботу відповідально. Н…" at bounding box center [717, 297] width 145 height 62
paste textarea "переглянула близько 1000 товарів. Це забрало досить багато часу"
drag, startPoint x: 750, startPoint y: 316, endPoint x: 649, endPoint y: 299, distance: 101.8
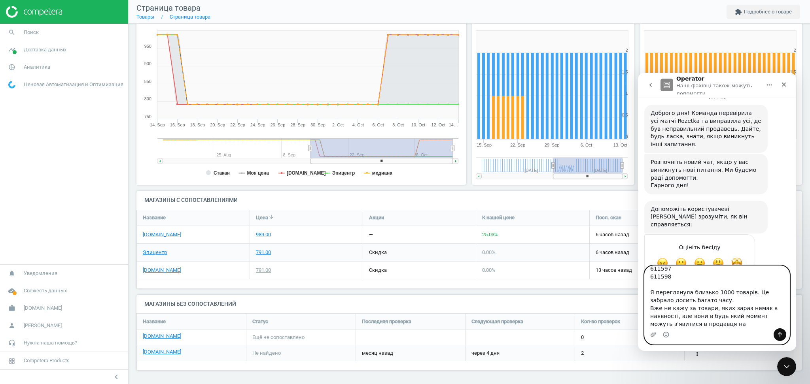
click at [649, 299] on textarea "Добрий день. Матчинги не виправлені. Будь ласка зробіть роботу відповідально. Н…" at bounding box center [717, 297] width 145 height 62
drag, startPoint x: 716, startPoint y: 281, endPoint x: 650, endPoint y: 282, distance: 66.1
click at [650, 282] on textarea "Добрий день. Матчинги не виправлені. Будь ласка зробіть роботу відповідально. Н…" at bounding box center [717, 297] width 145 height 62
click at [677, 291] on textarea "Добрий день. Перевірка виконана неякісно Будь ласка зробіть роботу відповідальн…" at bounding box center [717, 297] width 145 height 62
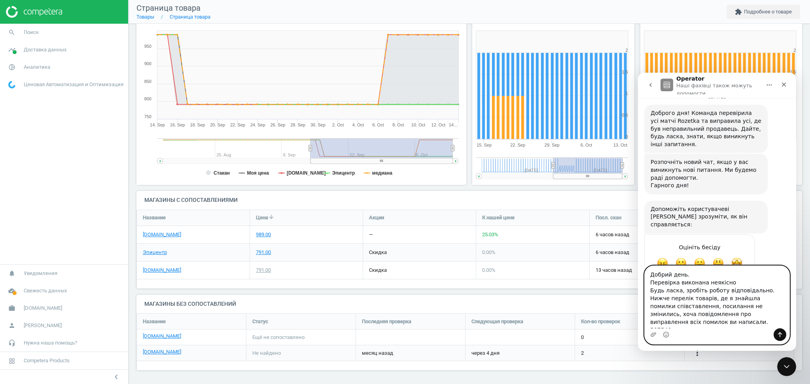
click at [698, 290] on textarea "Добрий день. Перевірка виконана неякісно Будь ласка, зробіть роботу відповідаль…" at bounding box center [717, 297] width 145 height 62
click at [660, 299] on textarea "Добрий день. Перевірка виконана неякісно Будь ласка, зробіть дану задачу ще раз…" at bounding box center [717, 297] width 145 height 62
click at [689, 291] on textarea "Добрий день. Перевірка виконана неякісно Будь ласка, зробіть дану задачу ще раз…" at bounding box center [717, 297] width 145 height 62
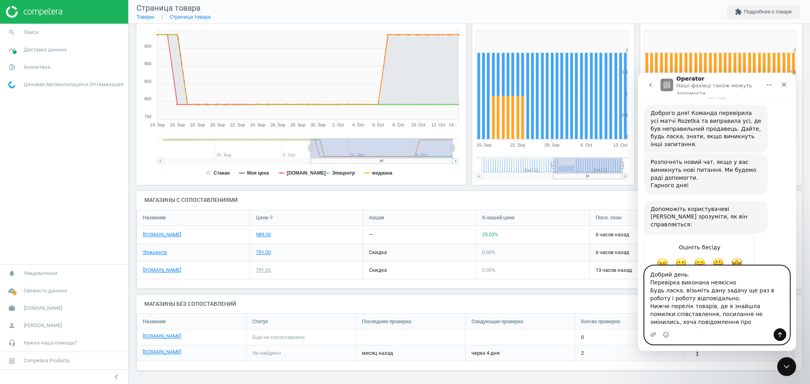
click at [661, 299] on textarea "Добрий день. Перевірка виконана неякісно Будь ласка, візьміть дану задачу ще ра…" at bounding box center [717, 297] width 145 height 62
click at [710, 308] on textarea "Добрий день. Перевірка виконана неякісно Будь ласка, візьміть дану задачу ще ра…" at bounding box center [717, 297] width 145 height 62
click at [732, 299] on textarea "Добрий день. Перевірка виконана неякісно Будь ласка, візьміть дану задачу ще ра…" at bounding box center [717, 297] width 145 height 62
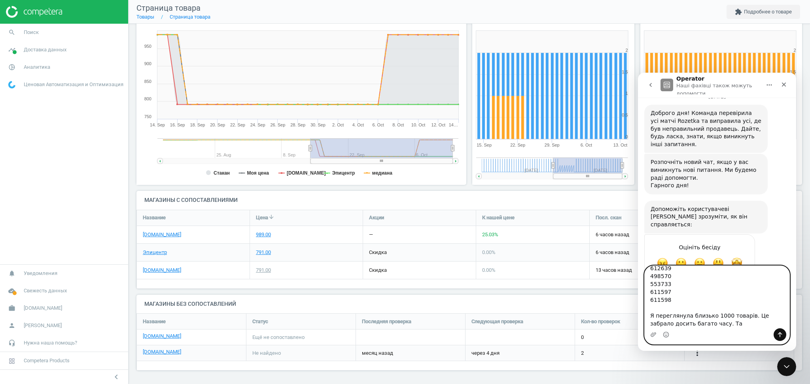
click at [732, 299] on textarea "Добрий день. Перевірка виконана неякісно Будь ласка, візьміть дану задачу ще ра…" at bounding box center [717, 297] width 145 height 62
click at [740, 310] on textarea "Добрий день. Перевірка виконана неякісно Будь ласка, візьміть дану задачу ще ра…" at bounding box center [717, 297] width 145 height 62
click at [723, 314] on textarea "Добрий день. Перевірка виконана неякісно Будь ласка, візьміть дану задачу ще ра…" at bounding box center [717, 297] width 145 height 62
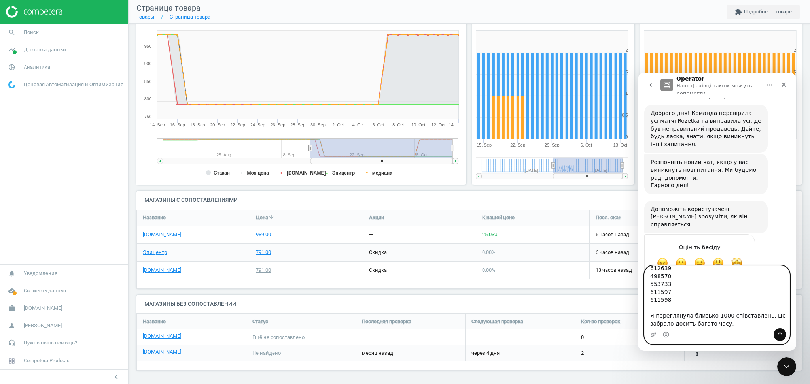
drag, startPoint x: 758, startPoint y: 300, endPoint x: 761, endPoint y: 306, distance: 6.4
click at [761, 306] on textarea "Добрий день. Перевірка виконана неякісно Будь ласка, візьміть дану задачу ще ра…" at bounding box center [717, 297] width 145 height 62
click at [654, 311] on textarea "Добрий день. Перевірка виконана неякісно Будь ласка, візьміть дану задачу ще ра…" at bounding box center [717, 297] width 145 height 62
click at [689, 308] on textarea "Добрий день. Перевірка виконана неякісно Будь ласка, візьміть дану задачу ще ра…" at bounding box center [717, 297] width 145 height 62
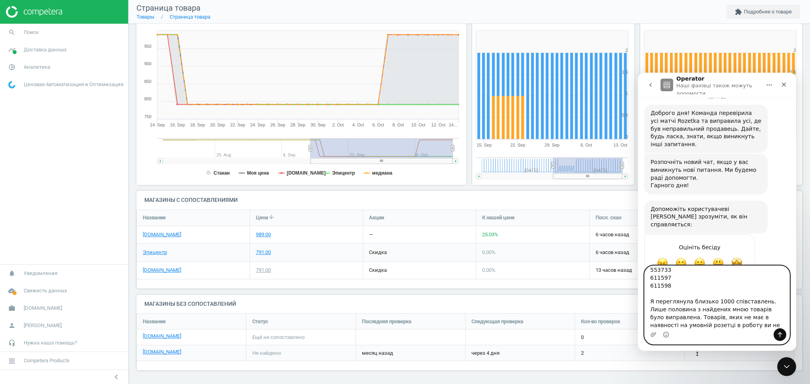
click at [673, 318] on textarea "Добрий день. Перевірка виконана неякісно Будь ласка, візьміть дану задачу ще ра…" at bounding box center [717, 297] width 145 height 62
click at [676, 320] on textarea "Добрий день. Перевірка виконана неякісно Будь ласка, візьміть дану задачу ще ра…" at bounding box center [717, 297] width 145 height 62
click at [734, 325] on textarea "Добрий день. Перевірка виконана неякісно Будь ласка, візьміть дану задачу ще ра…" at bounding box center [717, 297] width 145 height 62
click at [752, 310] on textarea "Добрий день. Перевірка виконана неякісно Будь ласка, візьміть дану задачу ще ра…" at bounding box center [717, 297] width 145 height 62
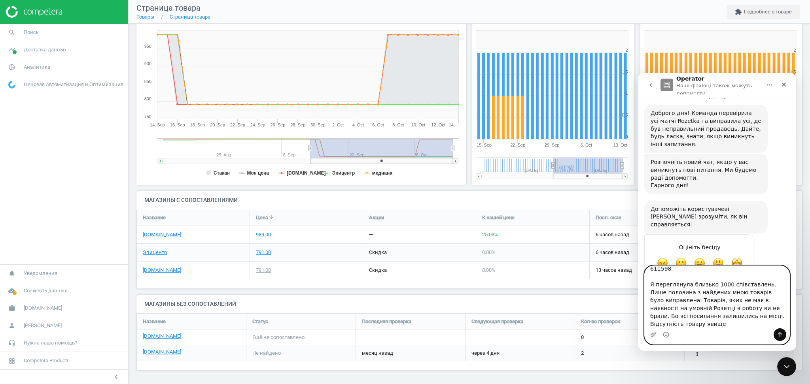
drag, startPoint x: 669, startPoint y: 318, endPoint x: 691, endPoint y: 319, distance: 21.4
click at [691, 319] on textarea "Добрий день. Перевірка виконана неякісно Будь ласка, візьміть дану задачу ще ра…" at bounding box center [717, 297] width 145 height 62
click at [656, 315] on textarea "Повідомлення..." at bounding box center [717, 297] width 145 height 62
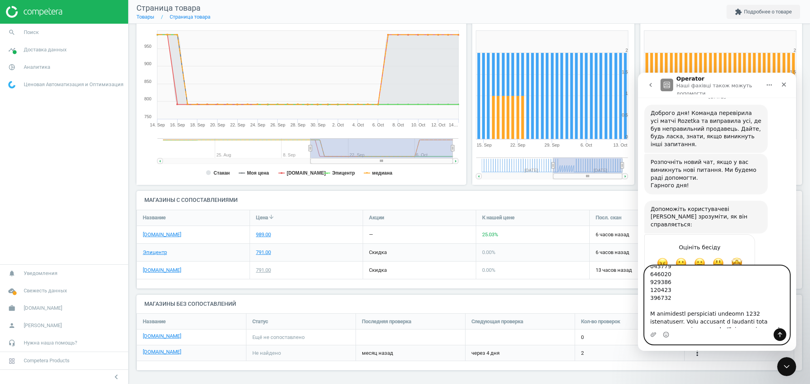
drag, startPoint x: 683, startPoint y: 322, endPoint x: 689, endPoint y: 321, distance: 5.9
click at [683, 322] on textarea "Повідомлення..." at bounding box center [717, 297] width 145 height 62
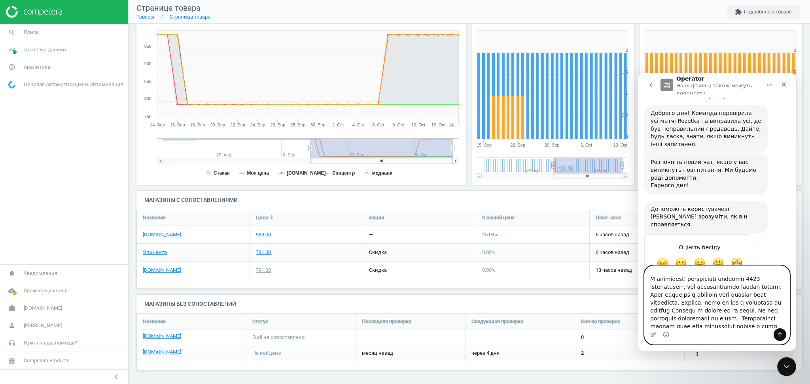
scroll to position [204, 0]
click at [698, 276] on textarea "Повідомлення..." at bounding box center [717, 297] width 145 height 62
click at [697, 276] on textarea "Повідомлення..." at bounding box center [717, 297] width 145 height 62
click at [740, 278] on textarea "Повідомлення..." at bounding box center [717, 297] width 145 height 62
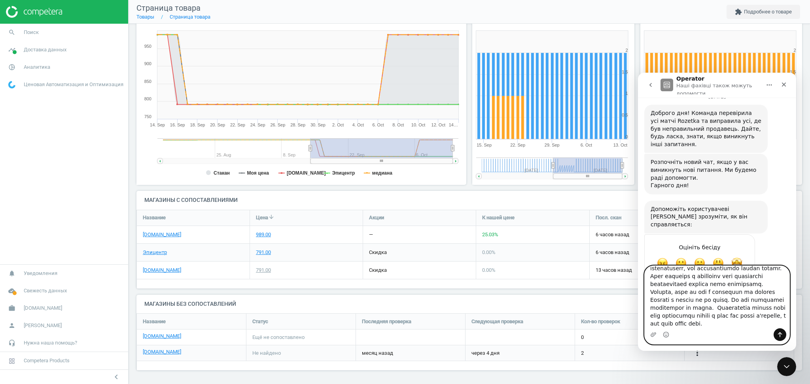
click at [656, 316] on textarea "Повідомлення..." at bounding box center [717, 297] width 145 height 62
click at [724, 300] on textarea "Повідомлення..." at bounding box center [717, 297] width 145 height 62
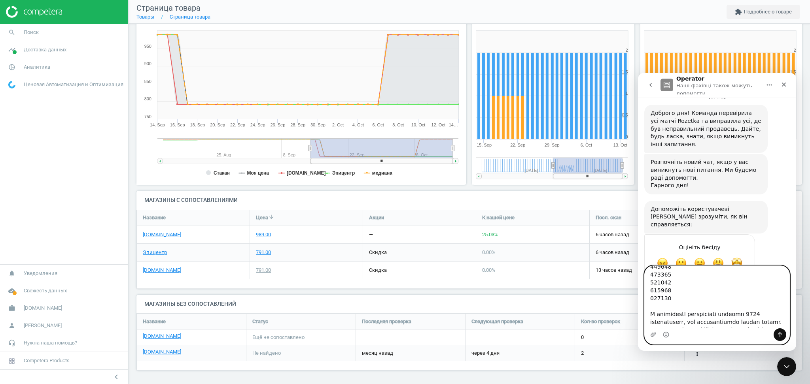
scroll to position [211, 0]
drag, startPoint x: 683, startPoint y: 271, endPoint x: 718, endPoint y: 272, distance: 35.6
click at [718, 272] on textarea "Повідомлення..." at bounding box center [717, 297] width 145 height 62
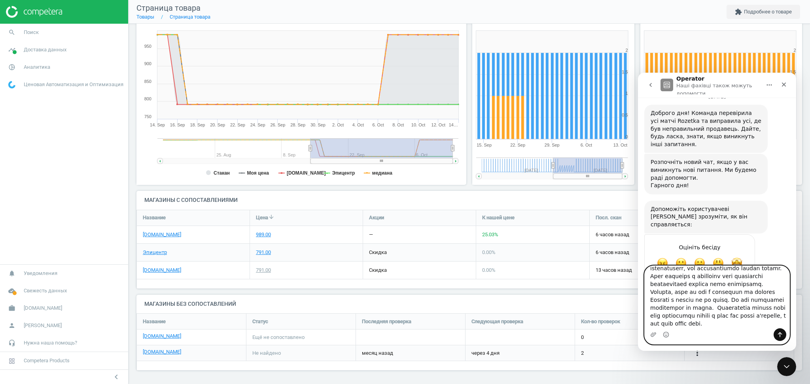
scroll to position [221, 0]
click at [691, 295] on textarea "Повідомлення..." at bounding box center [717, 297] width 145 height 62
click at [735, 316] on textarea "Повідомлення..." at bounding box center [717, 297] width 145 height 62
click at [678, 326] on textarea "Повідомлення..." at bounding box center [717, 297] width 145 height 62
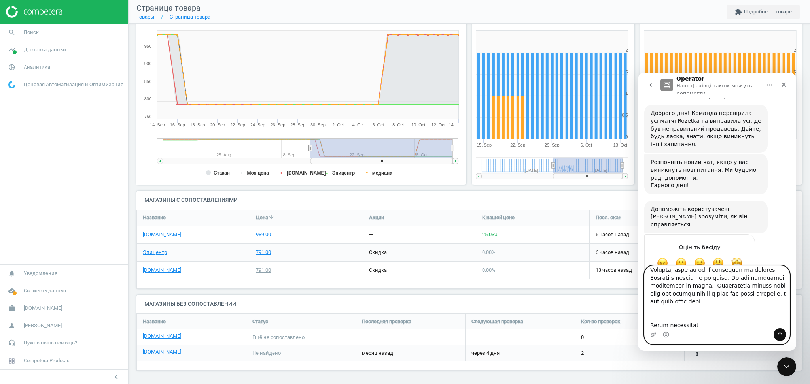
scroll to position [251, 0]
drag, startPoint x: 706, startPoint y: 325, endPoint x: 650, endPoint y: 310, distance: 57.7
click at [650, 310] on textarea "Повідомлення..." at bounding box center [717, 297] width 145 height 62
click at [741, 303] on textarea "Повідомлення..." at bounding box center [717, 297] width 145 height 62
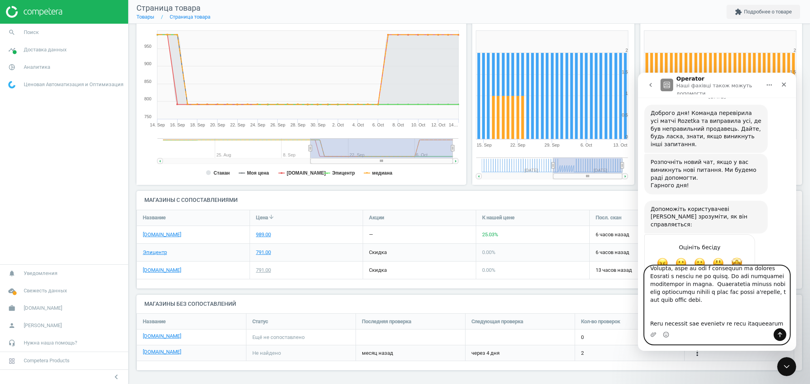
click at [741, 303] on textarea "Повідомлення..." at bounding box center [717, 297] width 145 height 62
type textarea "Loremi dolo. Sitametco adipisci elitsedd Eius tempo, incididu utla etdolo ma al…"
click at [777, 334] on icon "Надіслати повідомлення…" at bounding box center [780, 335] width 6 height 6
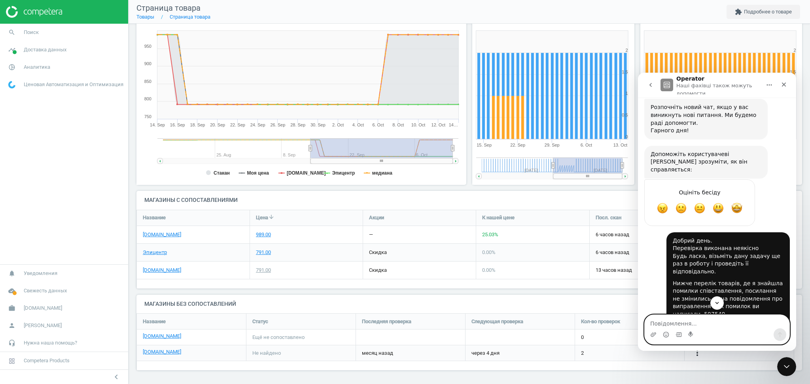
scroll to position [605, 0]
